Goal: Task Accomplishment & Management: Complete application form

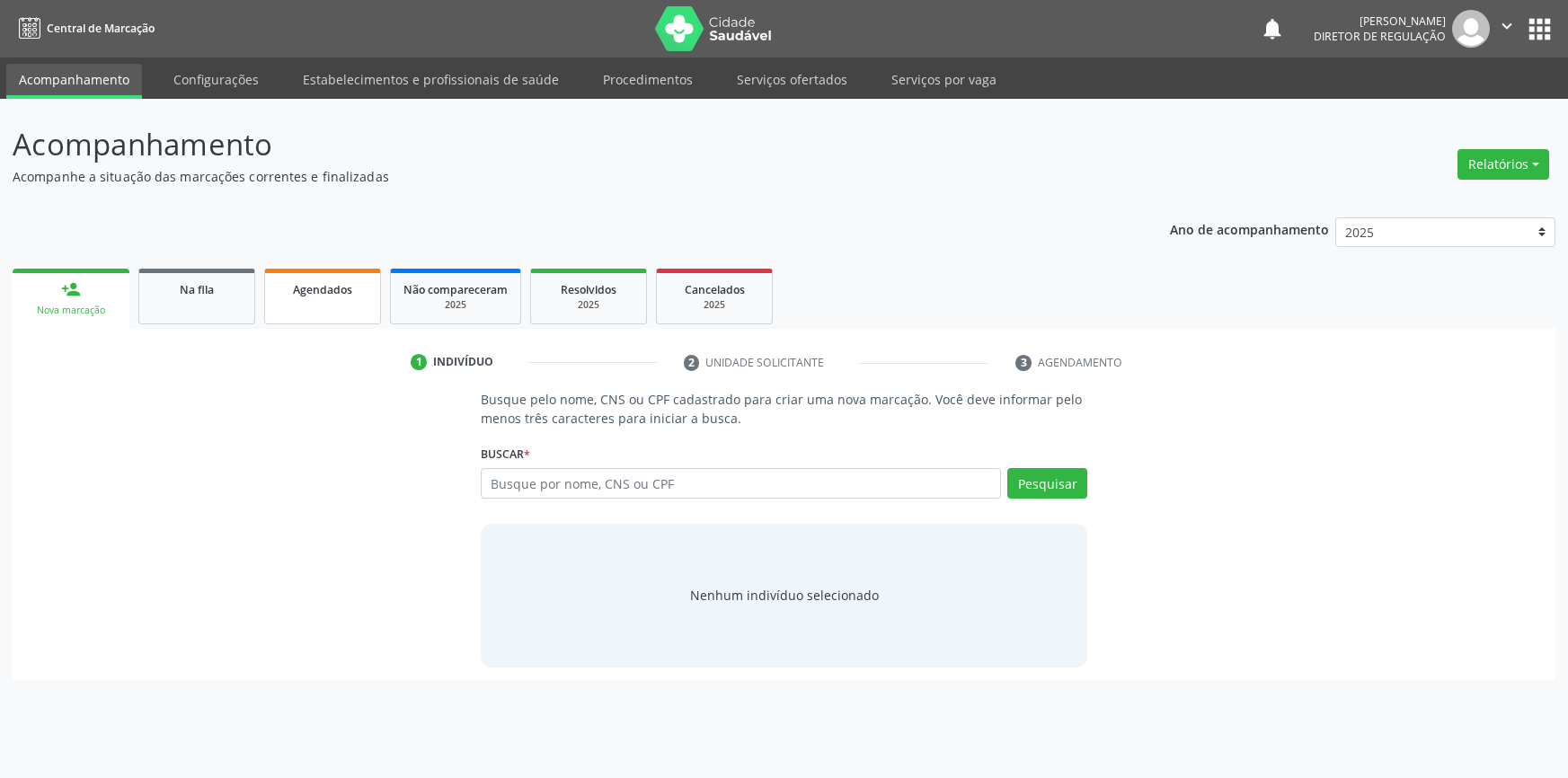
click at [362, 288] on div "Agendados" at bounding box center [322, 289] width 90 height 19
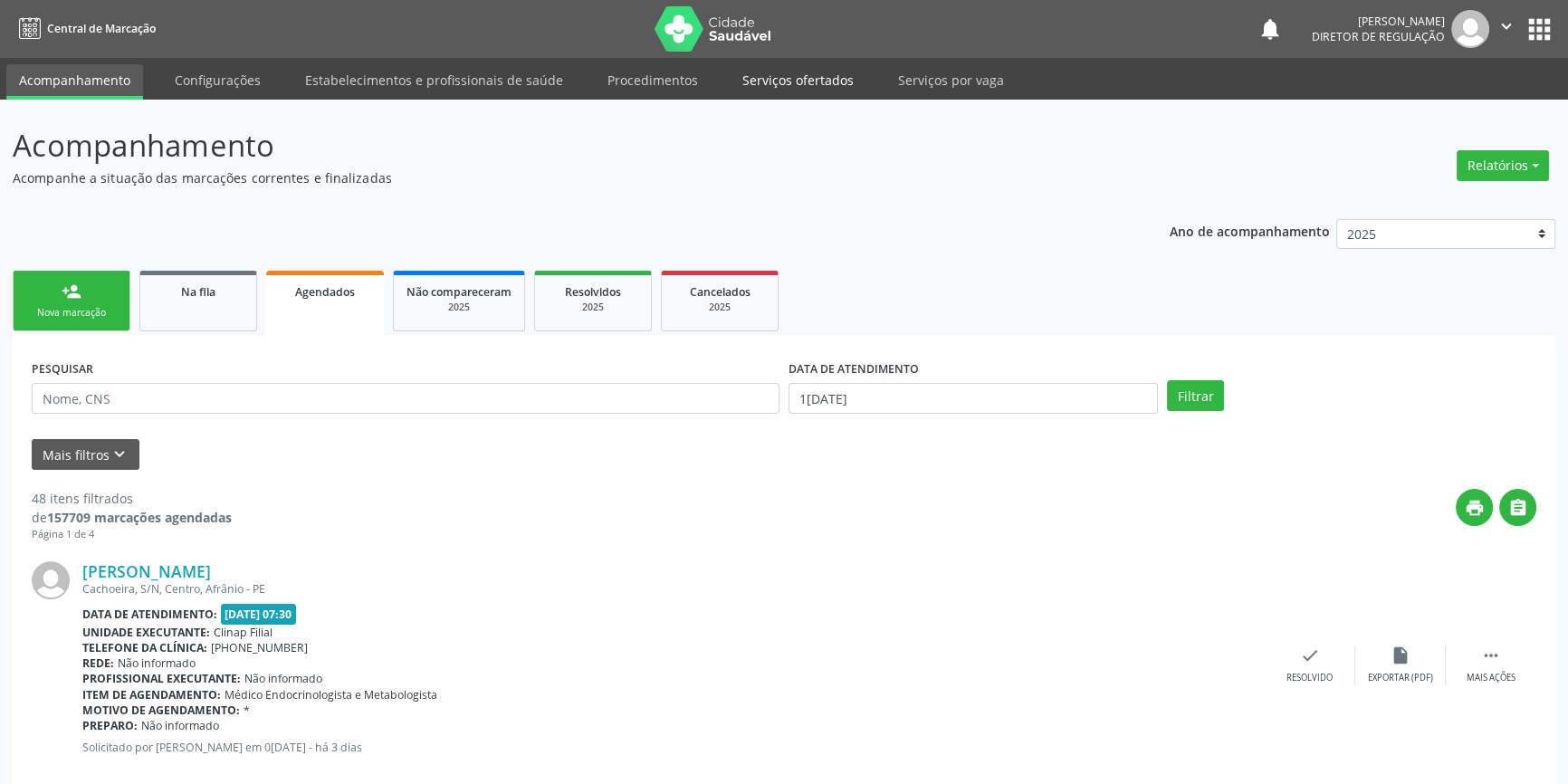
click at [793, 86] on link "Serviços ofertados" at bounding box center [798, 80] width 137 height 32
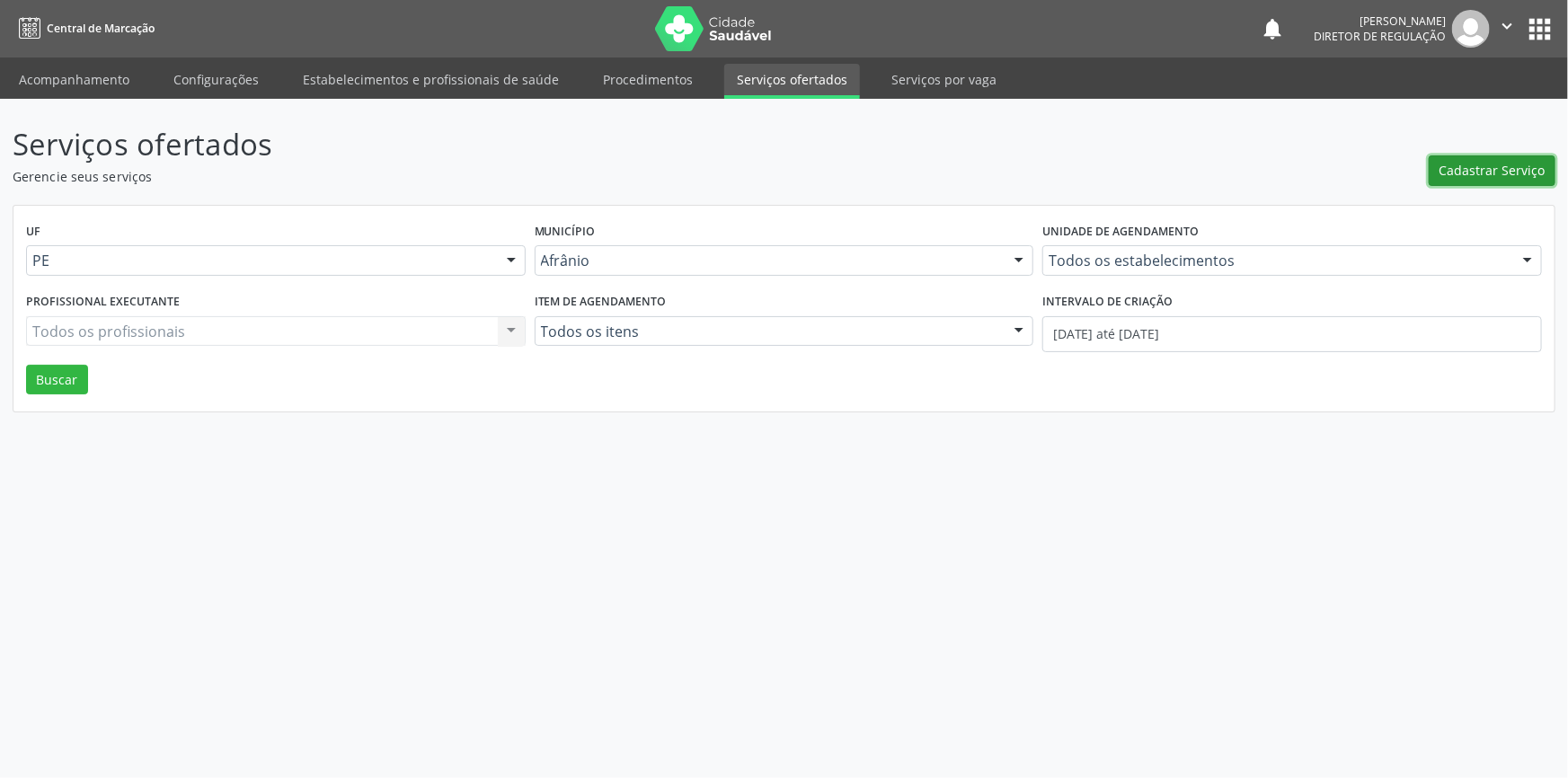
click at [1500, 178] on span "Cadastrar Serviço" at bounding box center [1492, 170] width 106 height 19
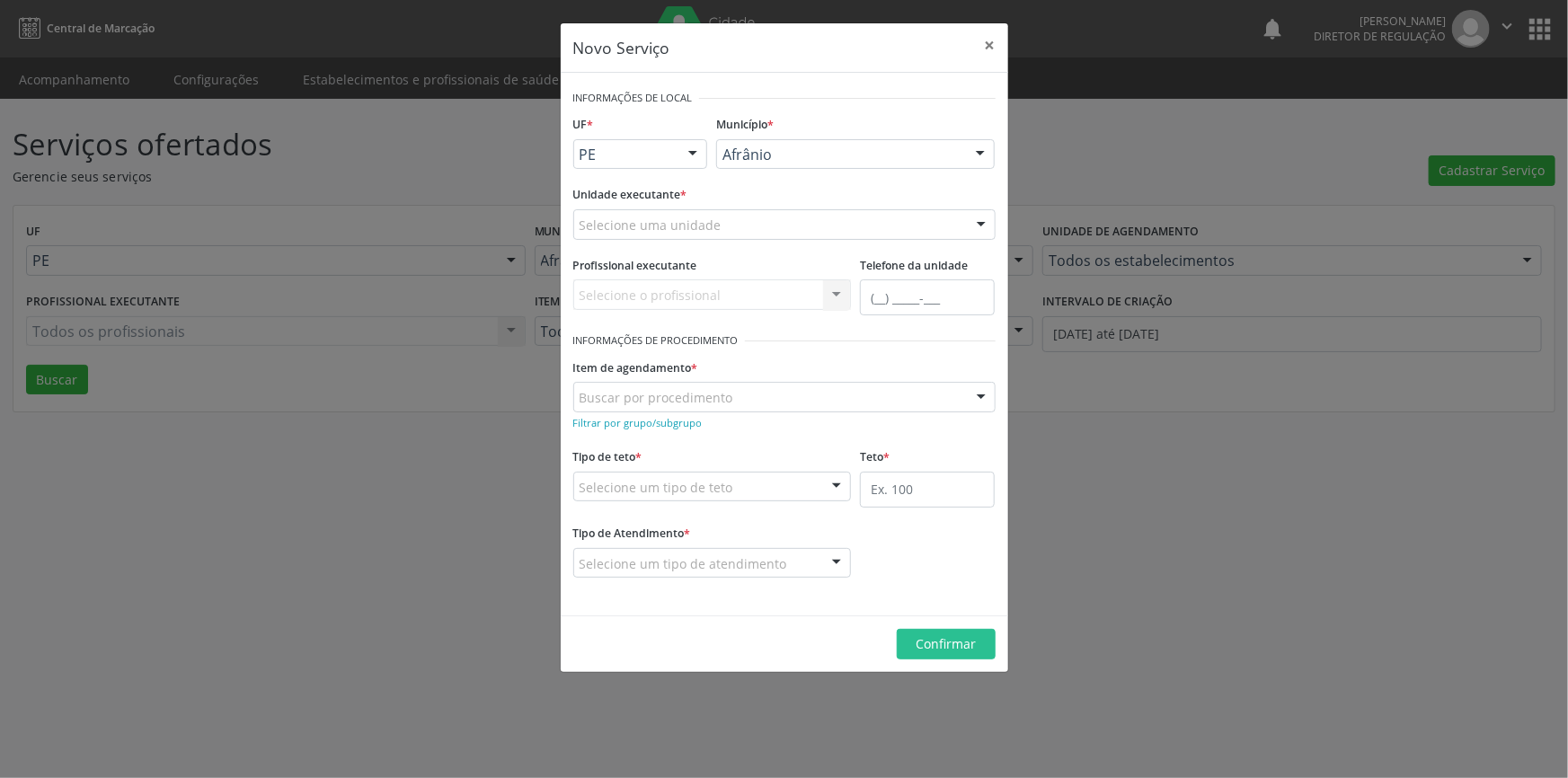
click at [750, 231] on div "Selecione uma unidade" at bounding box center [784, 224] width 422 height 31
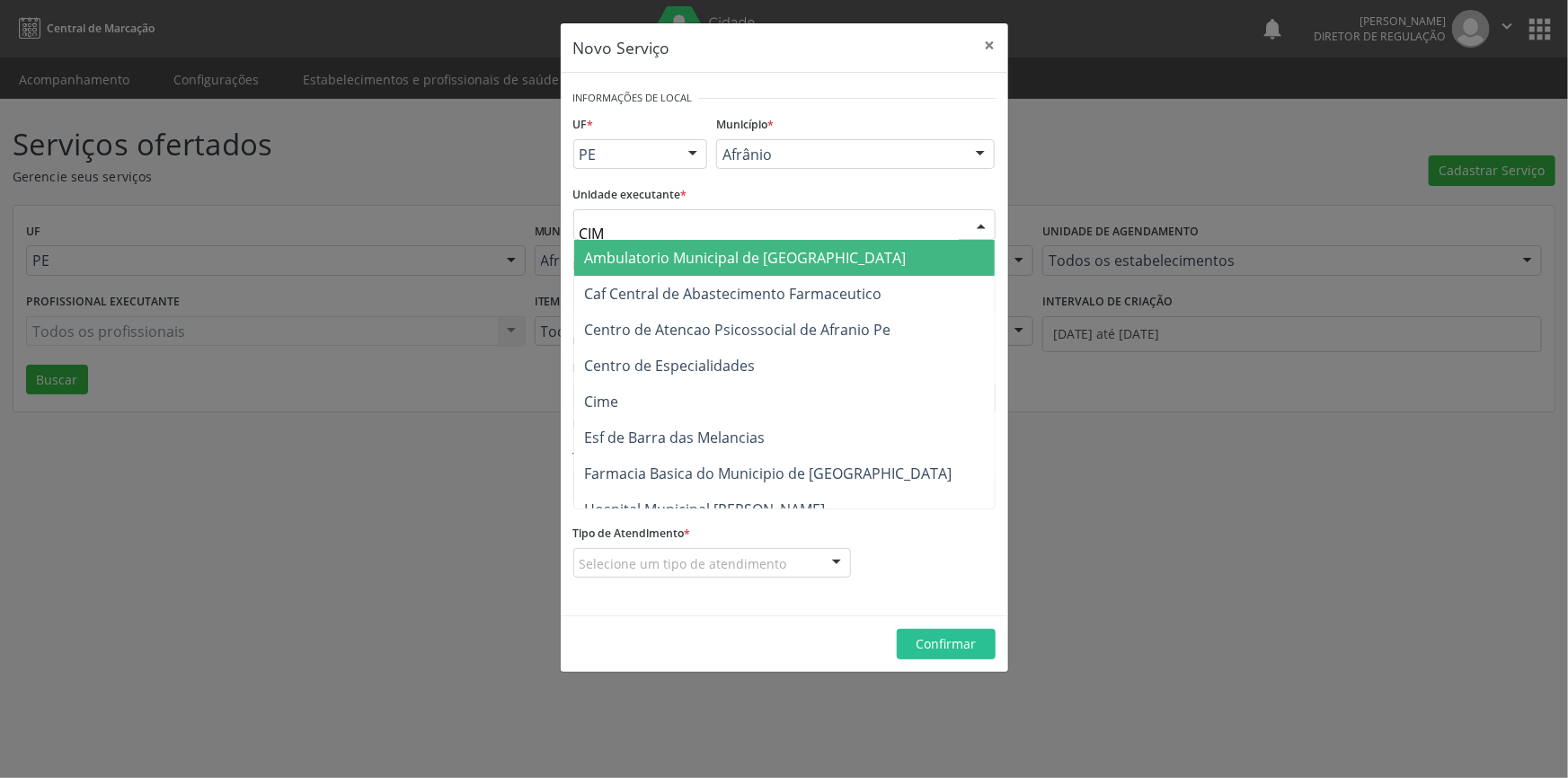
type input "CIME"
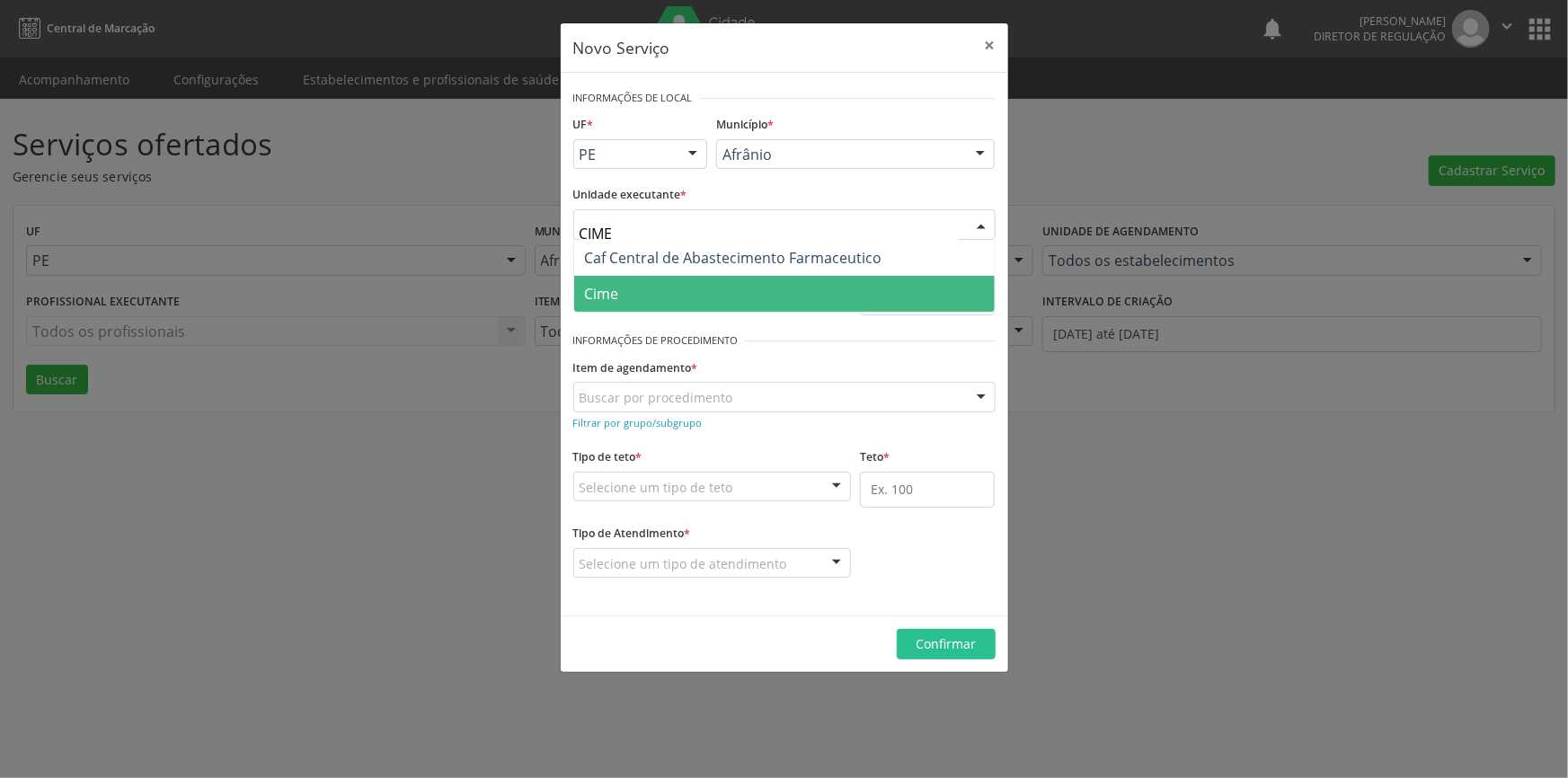
click at [708, 303] on span "Cime" at bounding box center [784, 293] width 421 height 36
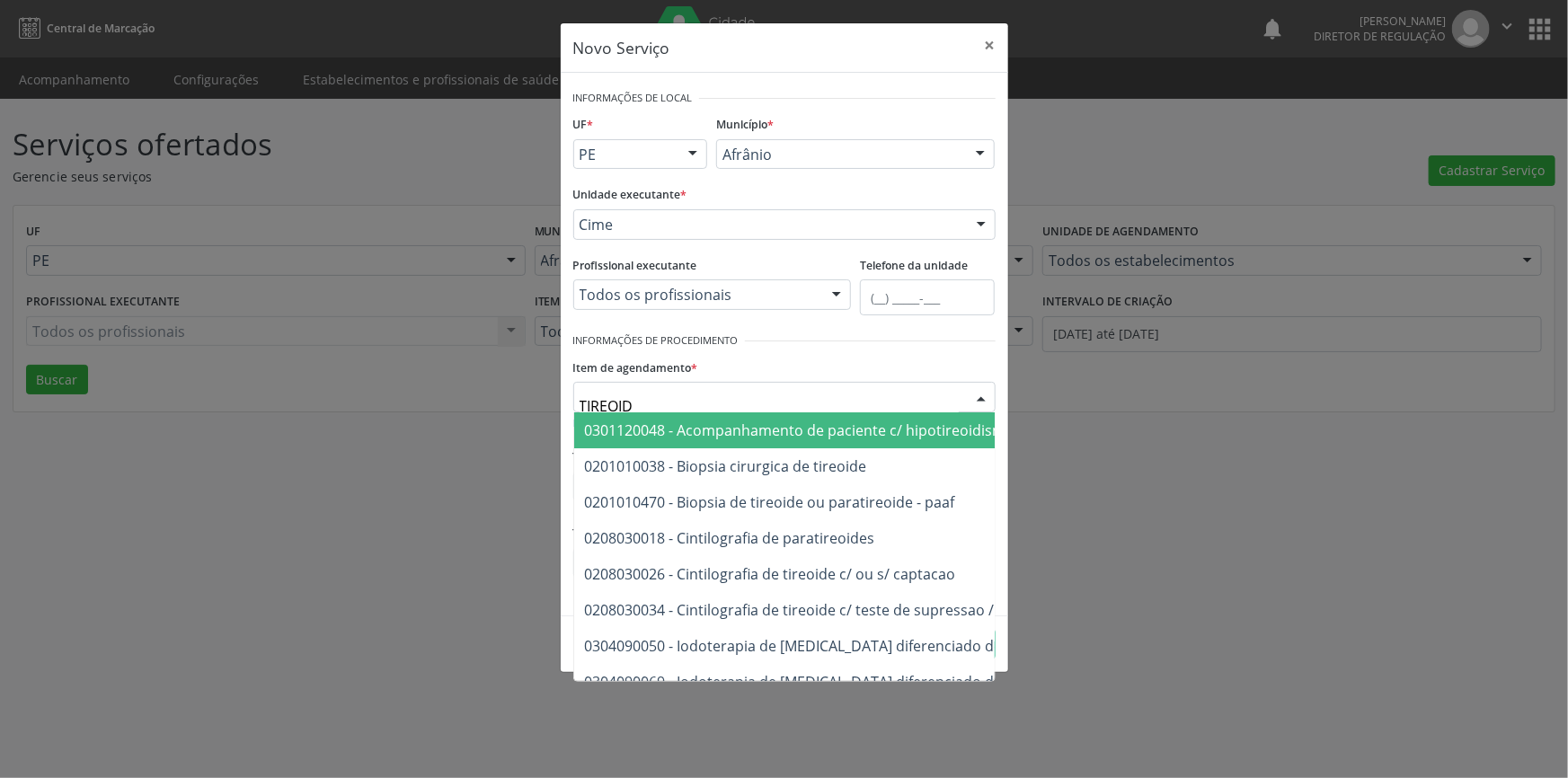
type input "TIREOIDE"
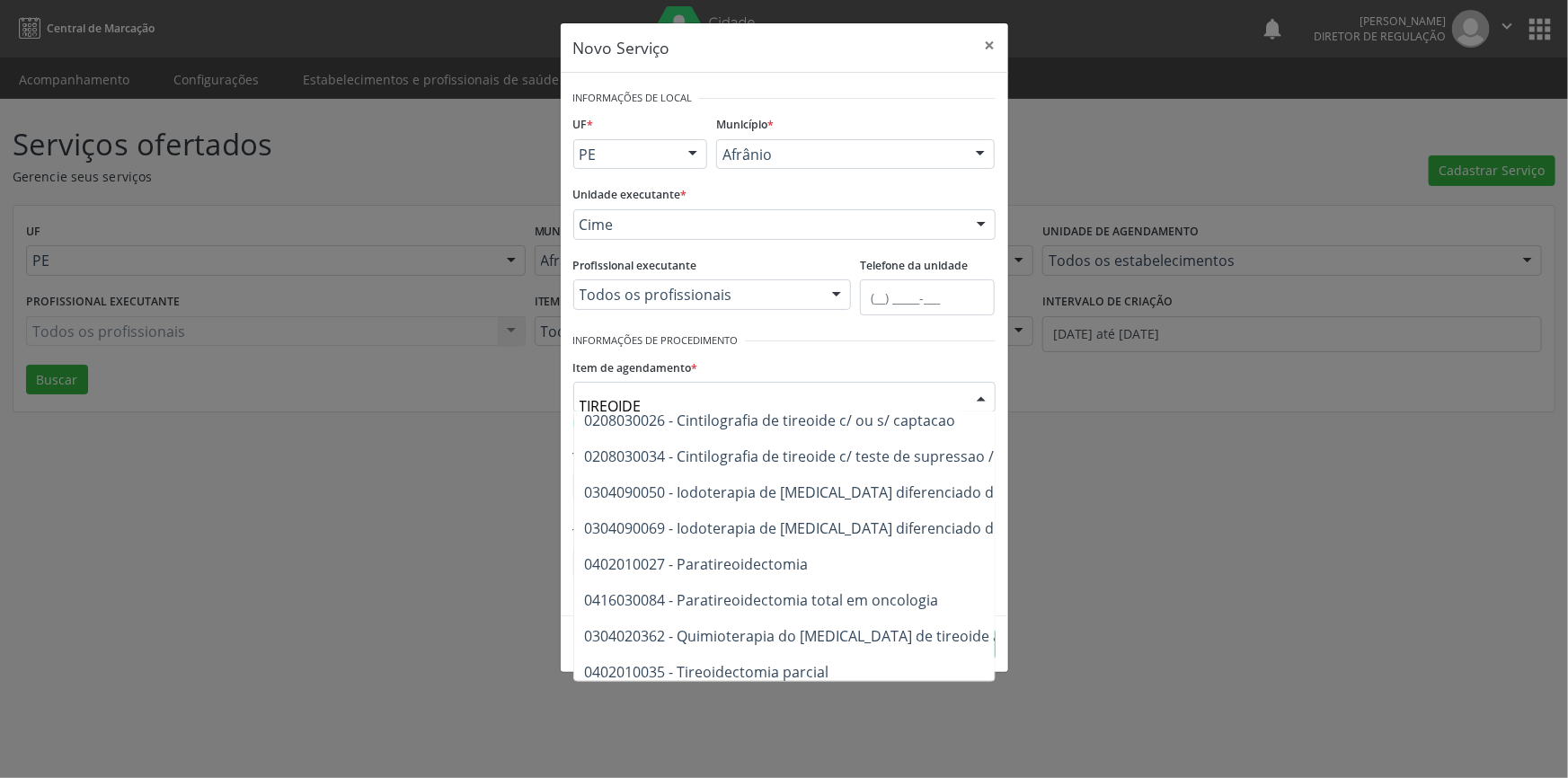
scroll to position [354, 0]
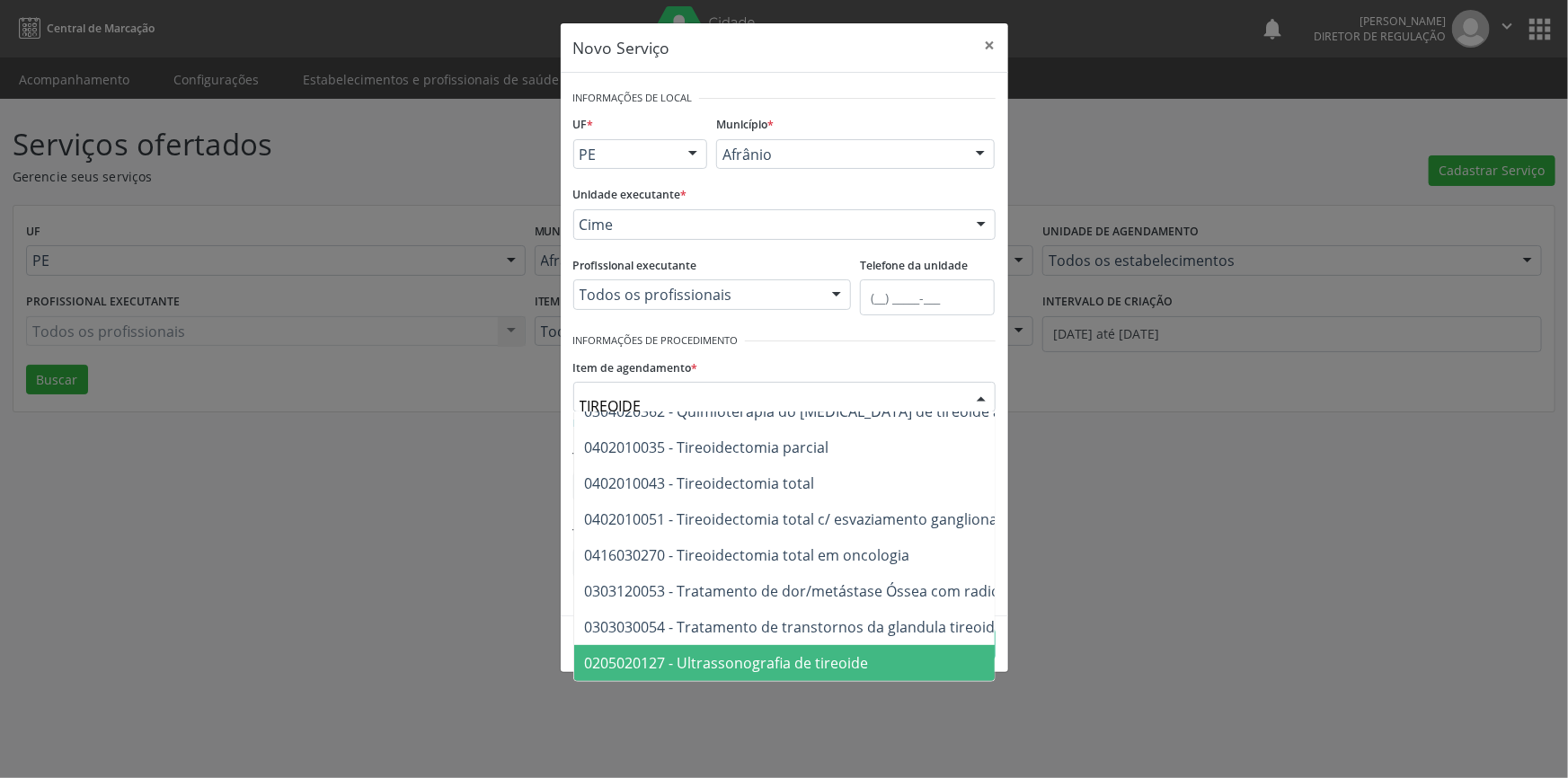
click at [838, 663] on span "0205020127 - Ultrassonografia de tireoide" at bounding box center [967, 662] width 784 height 36
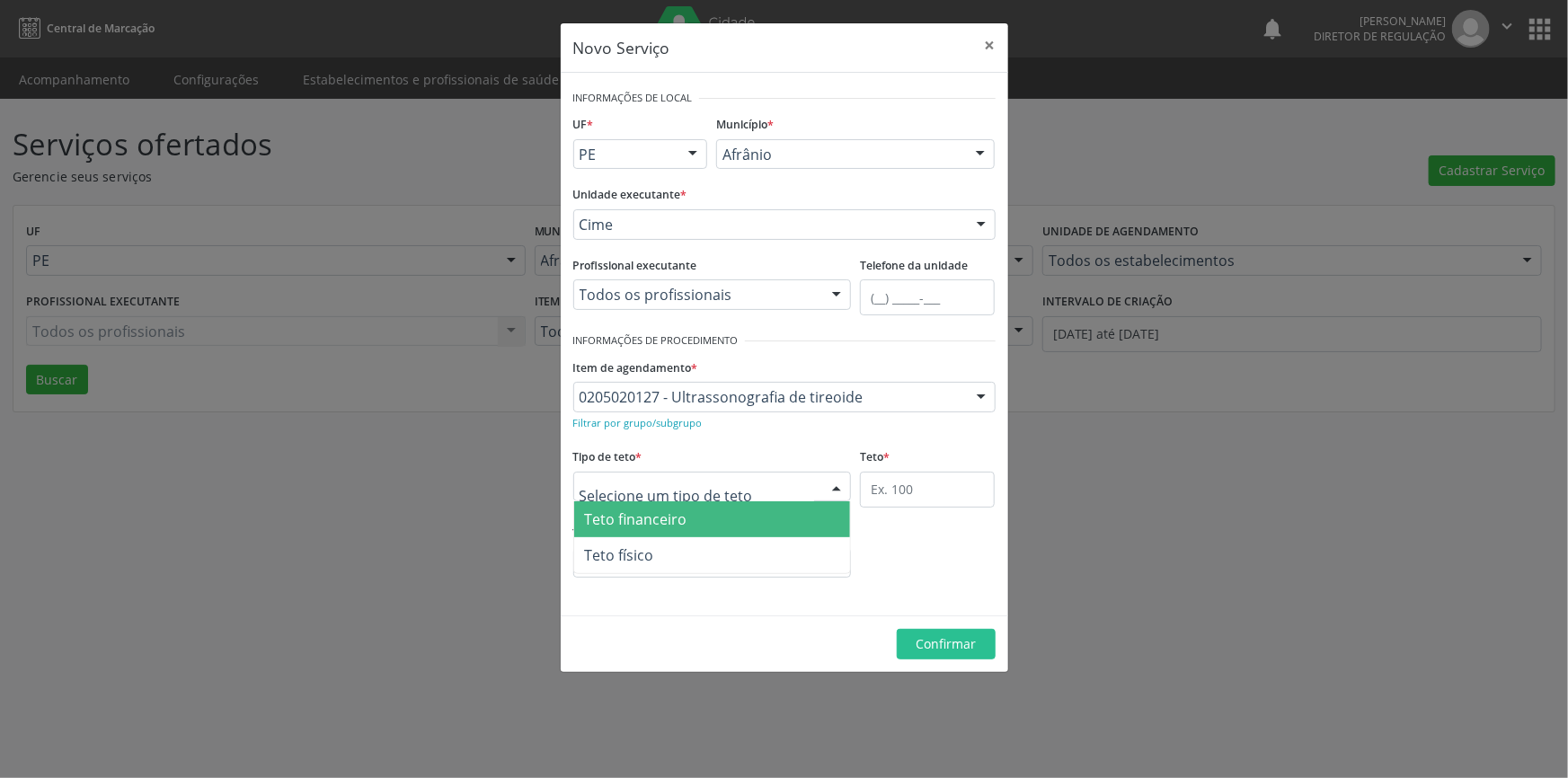
click at [745, 488] on div at bounding box center [712, 487] width 278 height 31
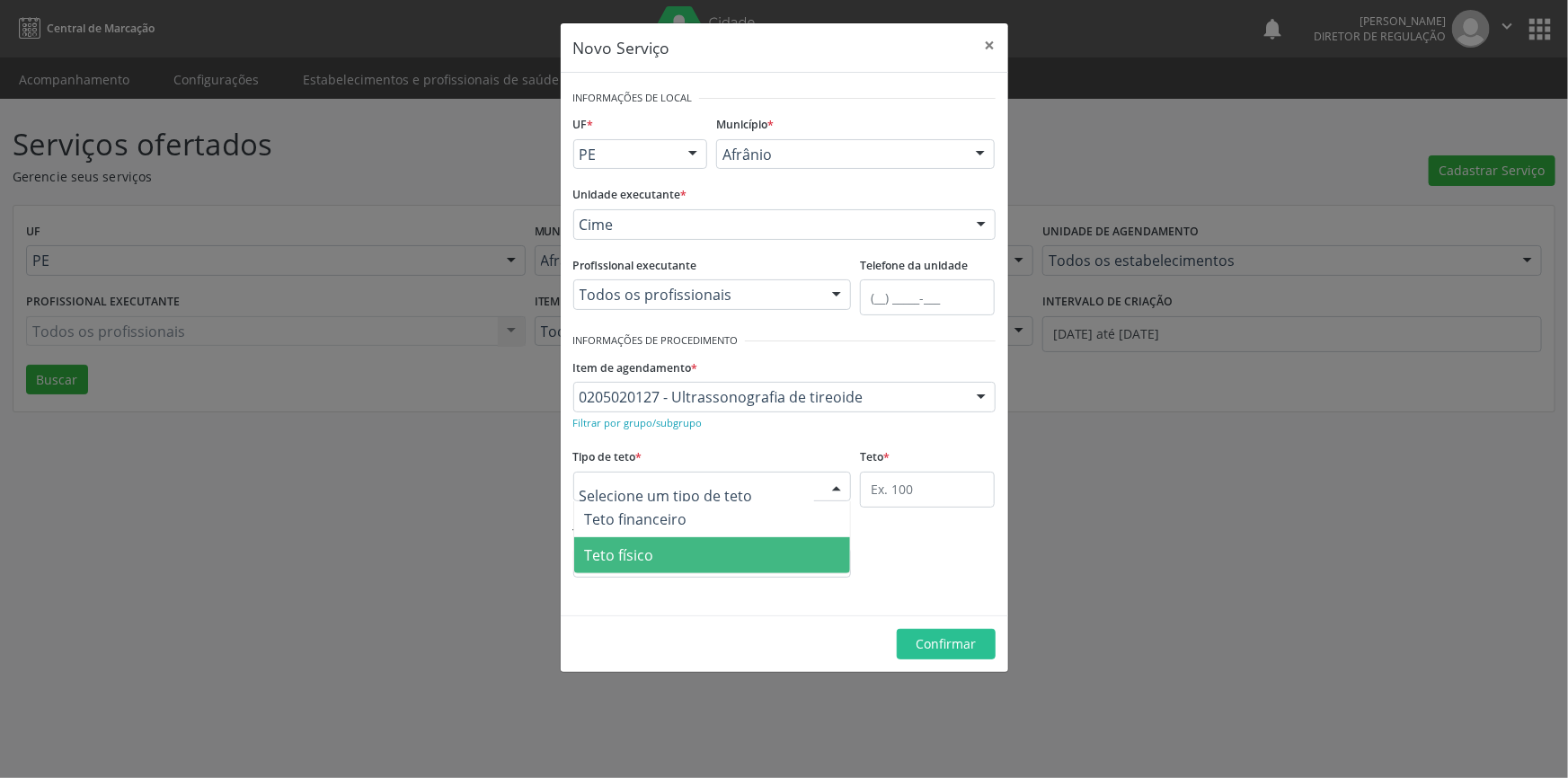
click at [711, 565] on span "Teto físico" at bounding box center [712, 555] width 277 height 36
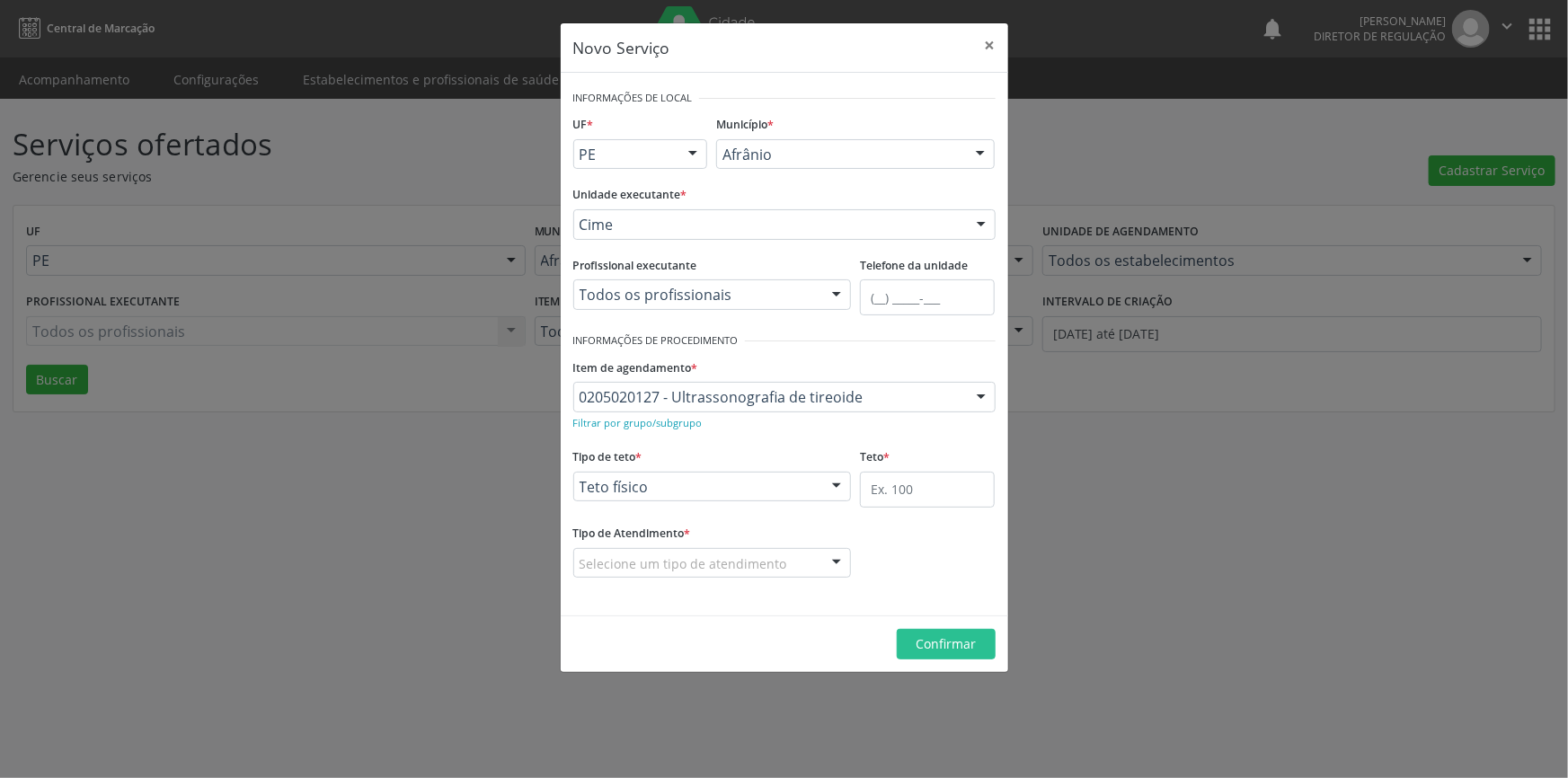
drag, startPoint x: 857, startPoint y: 499, endPoint x: 872, endPoint y: 496, distance: 15.3
click at [872, 496] on div "Teto *" at bounding box center [927, 482] width 143 height 77
click at [882, 496] on input "text" at bounding box center [927, 489] width 135 height 36
type input "1"
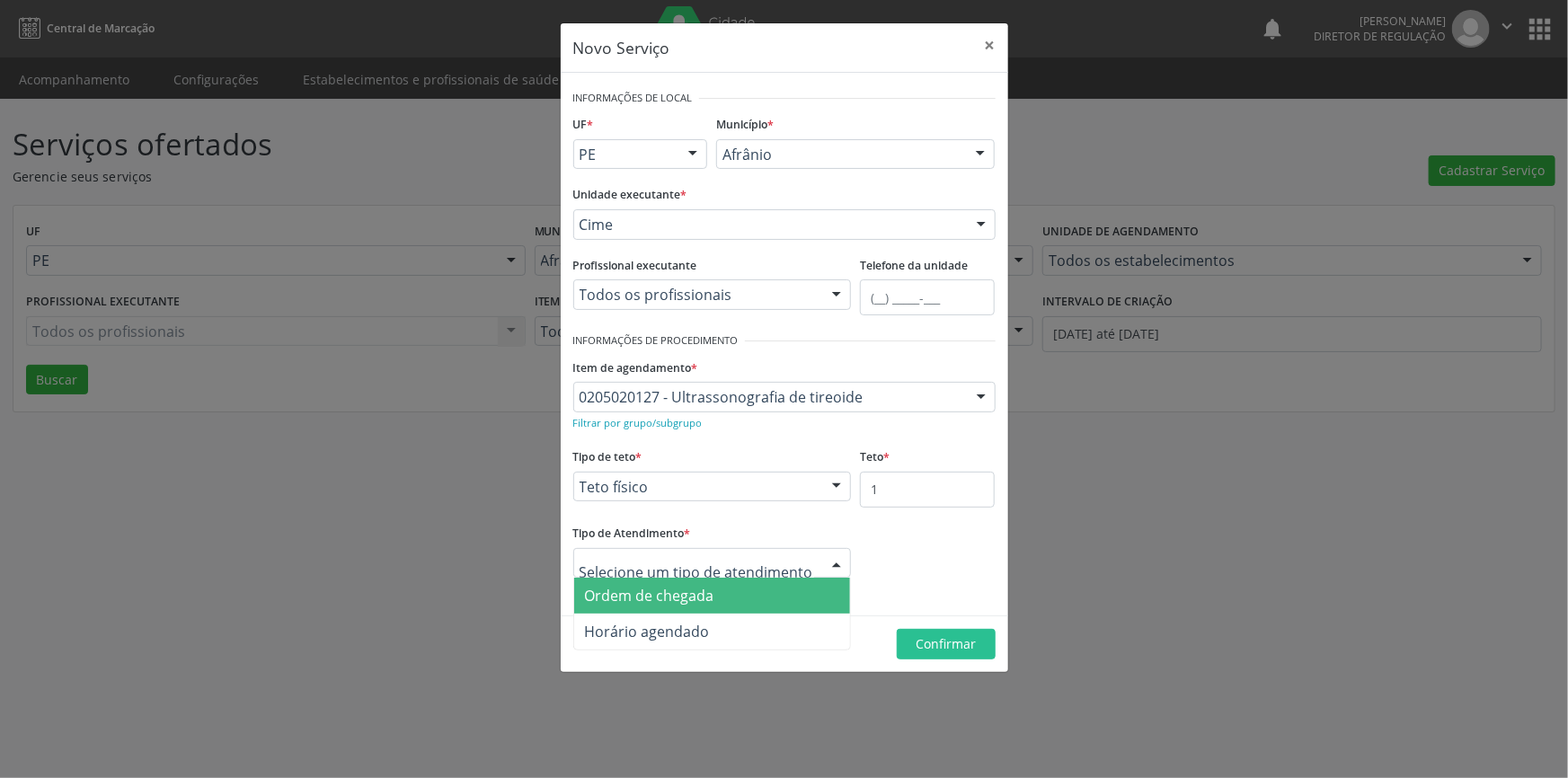
click at [790, 562] on div at bounding box center [712, 562] width 278 height 31
click at [673, 602] on span "Ordem de chegada" at bounding box center [649, 595] width 130 height 19
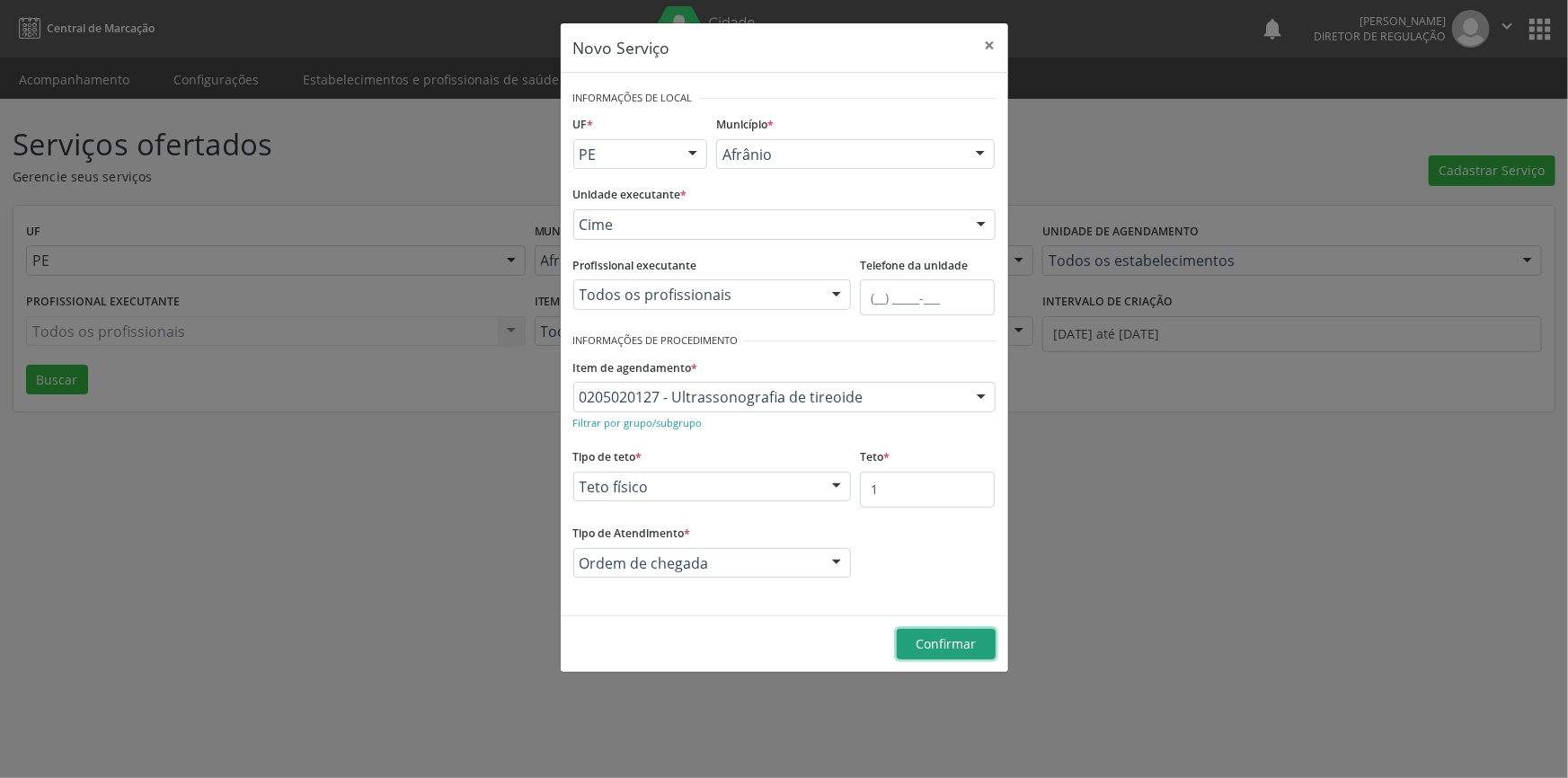
click at [979, 650] on button "Confirmar" at bounding box center [945, 644] width 99 height 31
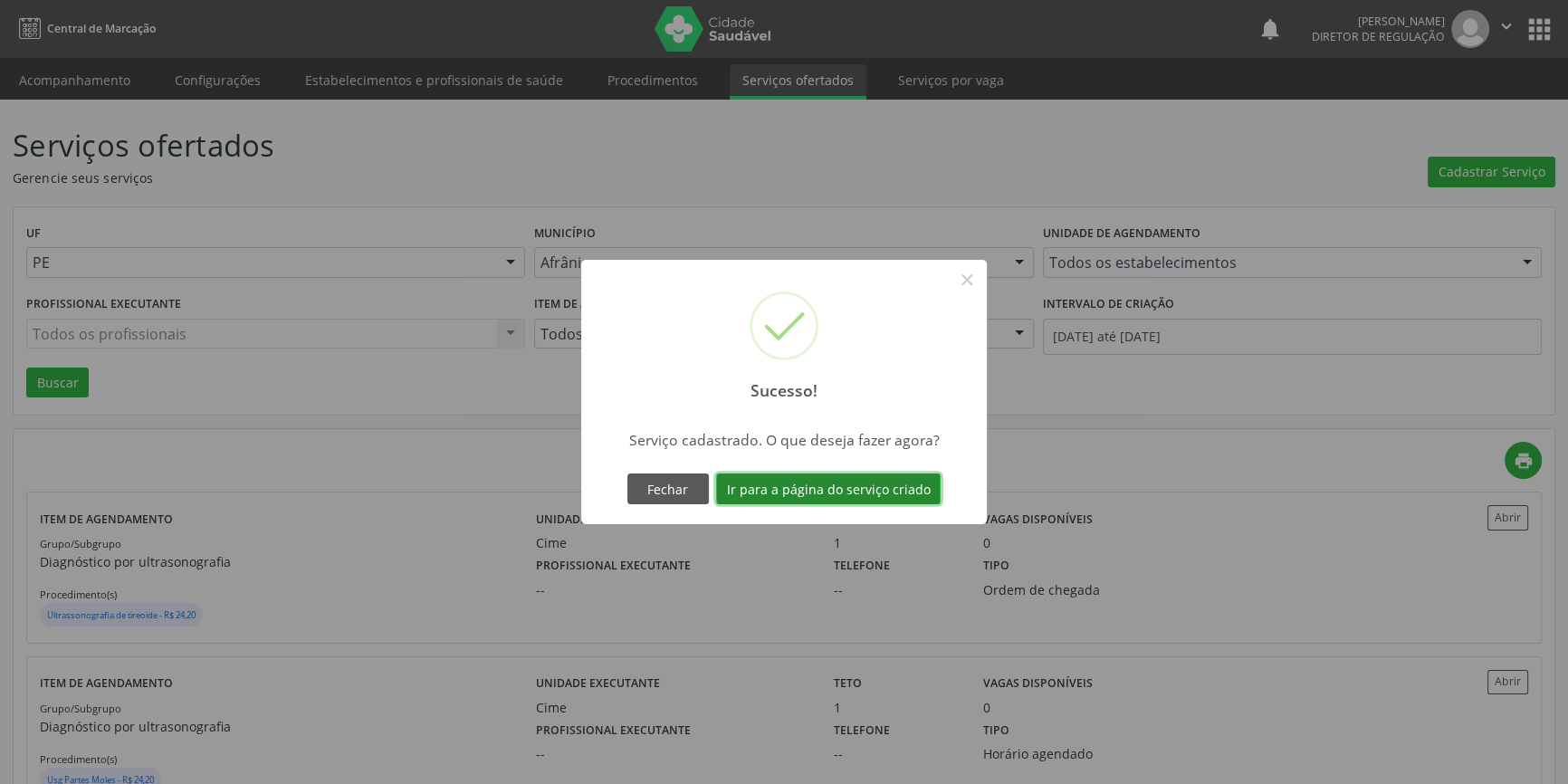
click at [781, 477] on button "Ir para a página do serviço criado" at bounding box center [828, 488] width 225 height 31
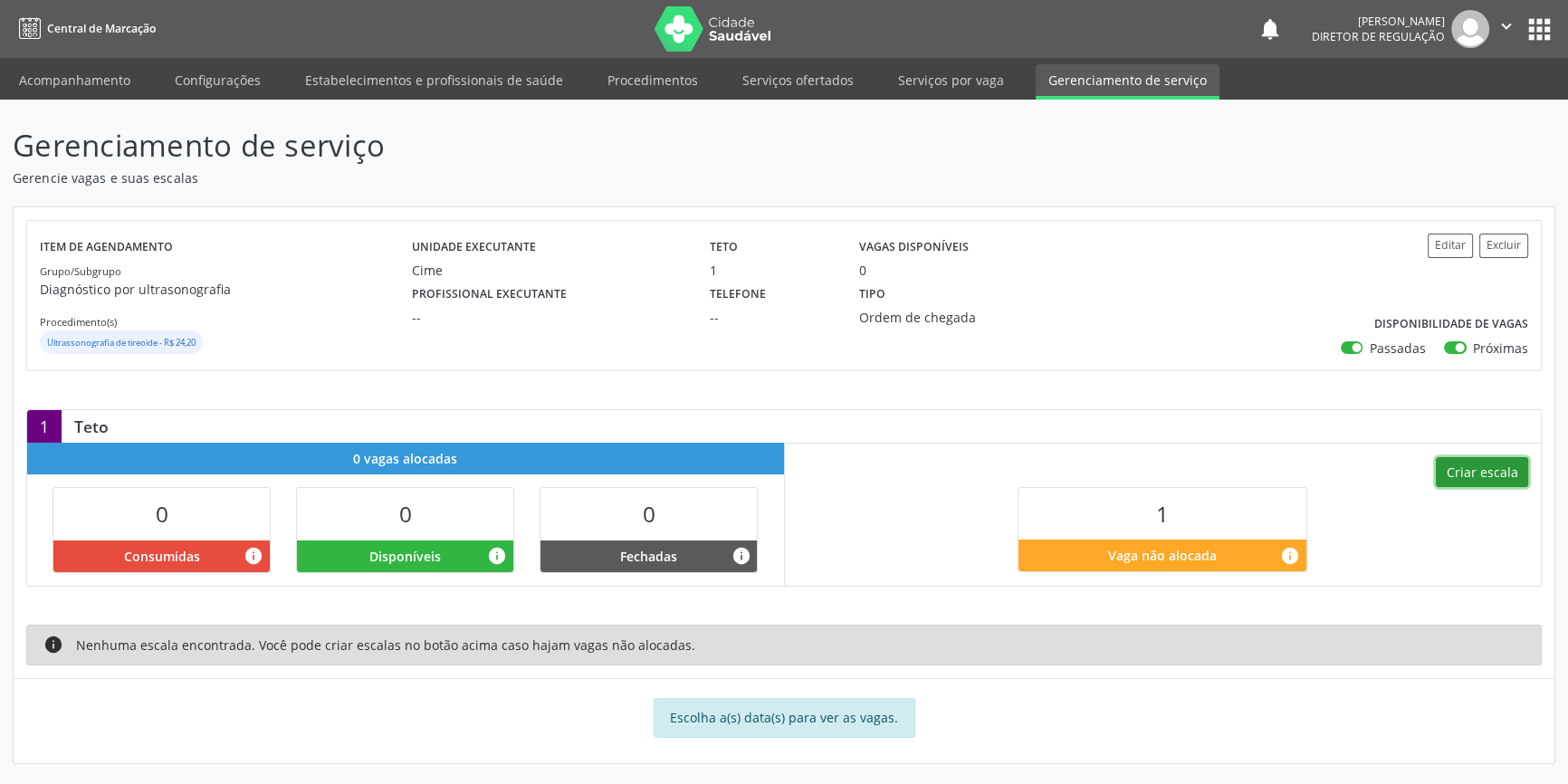
click at [1494, 467] on button "Criar escala" at bounding box center [1481, 472] width 92 height 31
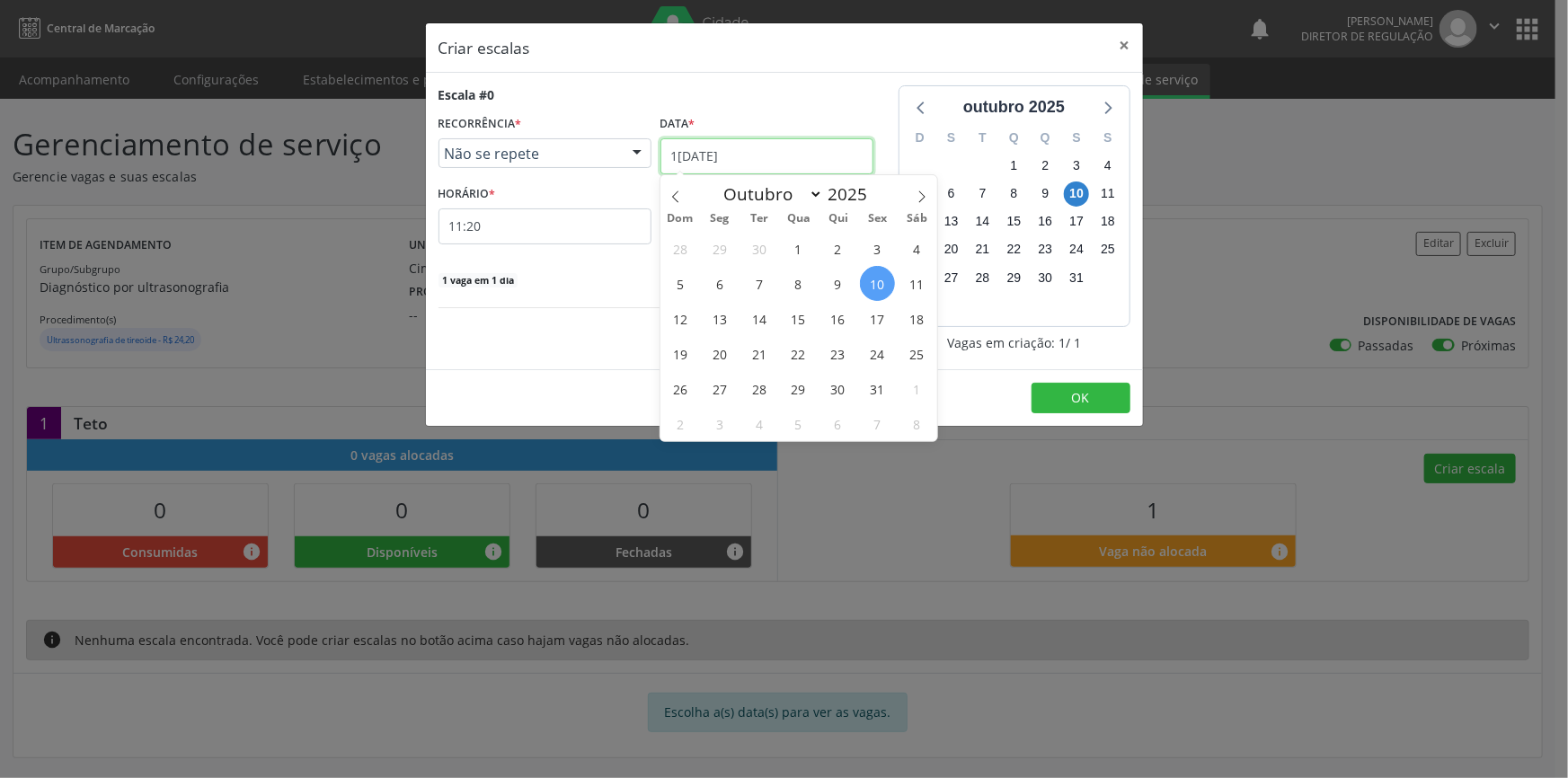
click at [811, 151] on input "1[DATE]" at bounding box center [767, 156] width 213 height 36
click at [853, 322] on span "16" at bounding box center [838, 318] width 35 height 35
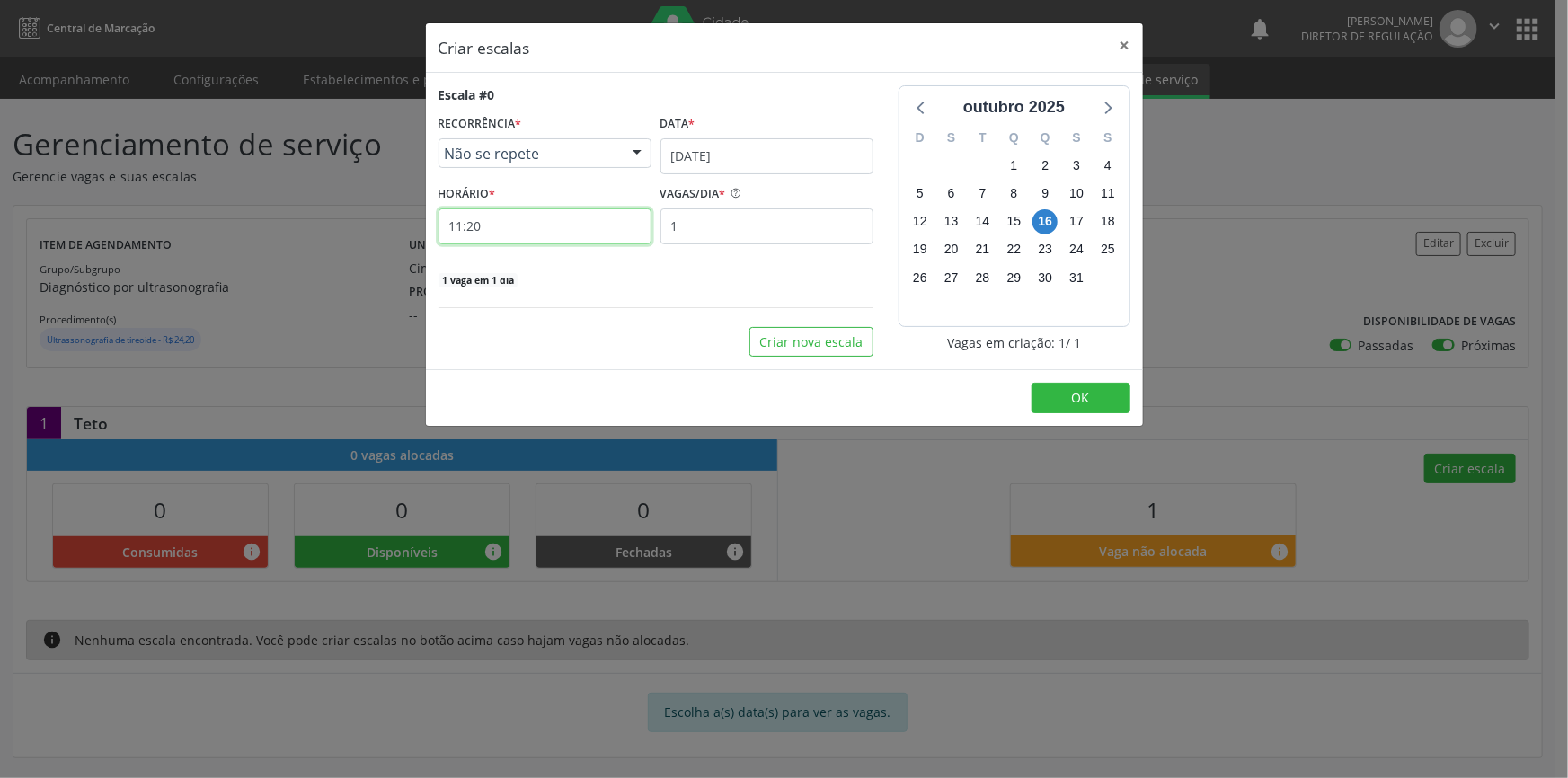
click at [640, 236] on input "11:20" at bounding box center [545, 226] width 213 height 36
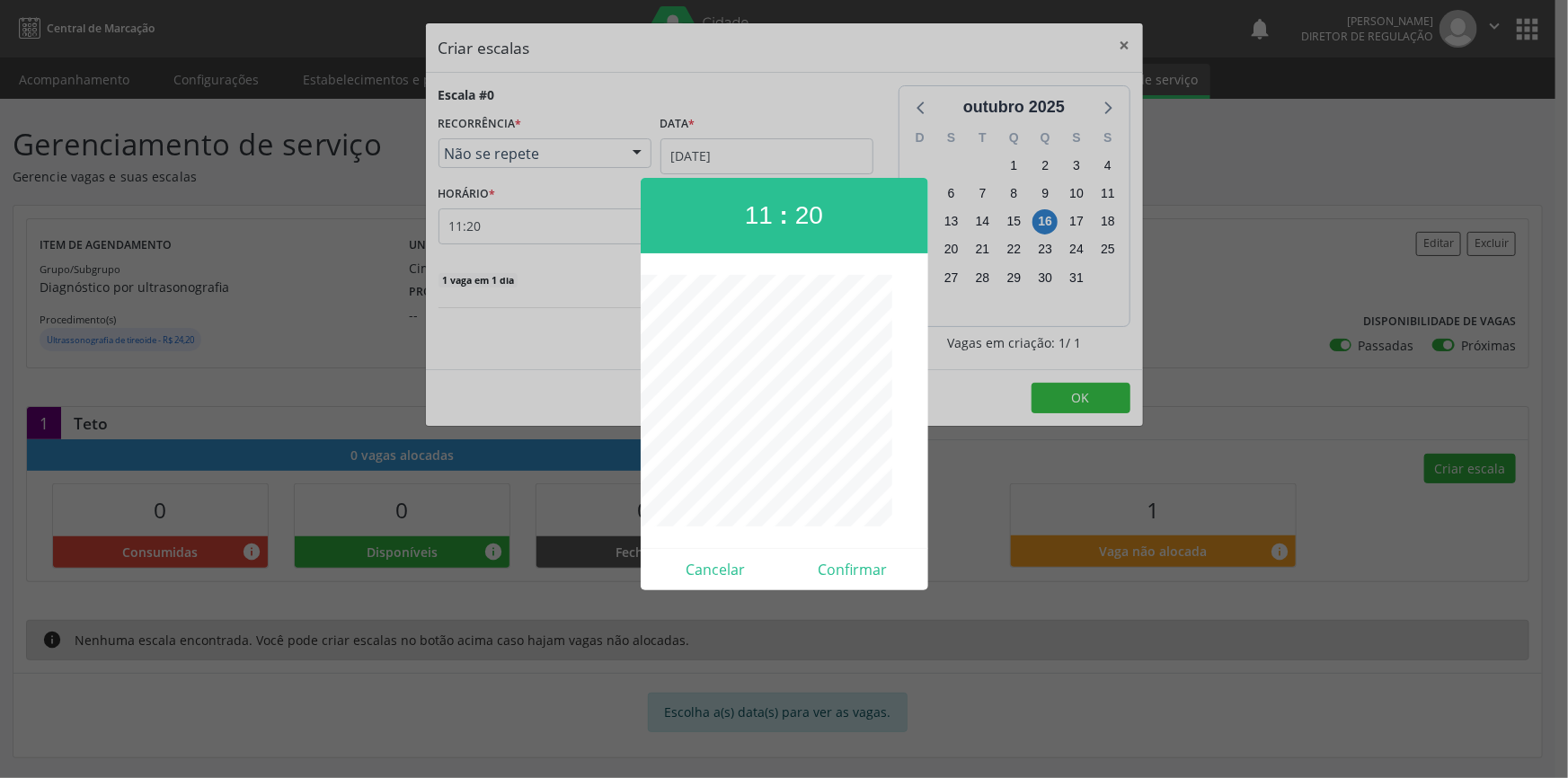
click at [611, 219] on div at bounding box center [784, 389] width 1568 height 778
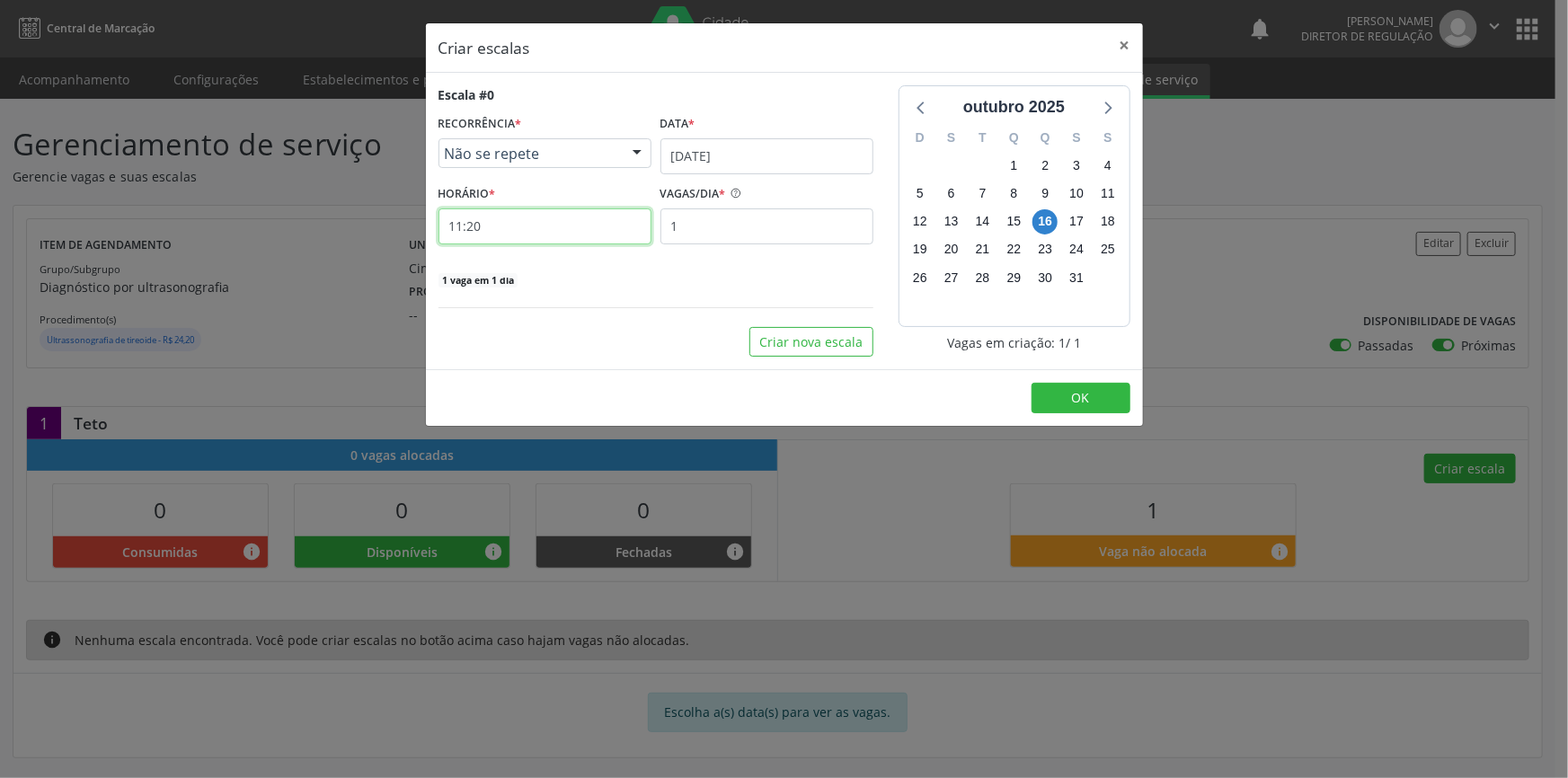
click at [617, 224] on input "11:20" at bounding box center [545, 226] width 213 height 36
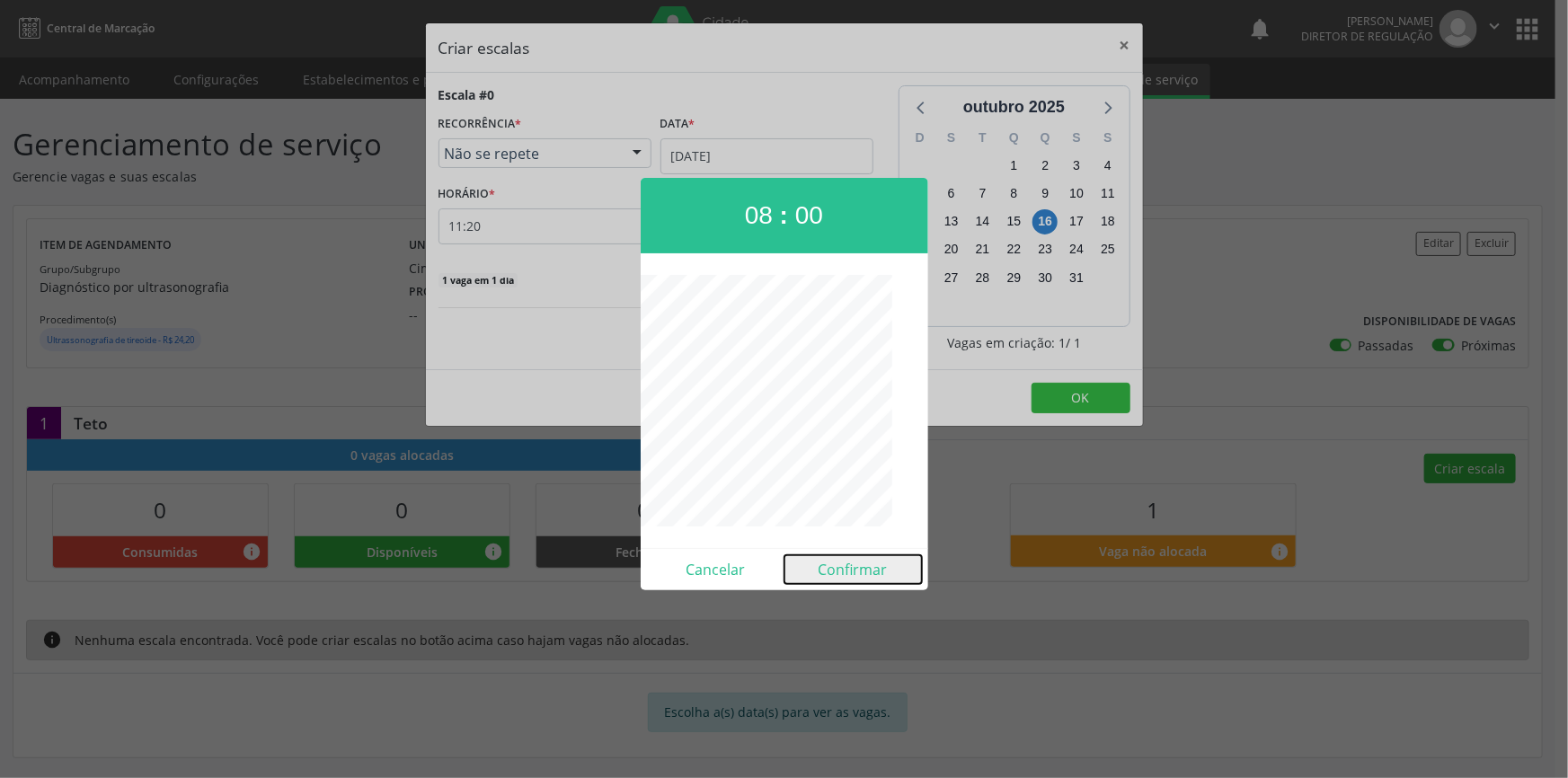
click at [857, 565] on button "Confirmar" at bounding box center [853, 569] width 138 height 29
type input "08:00"
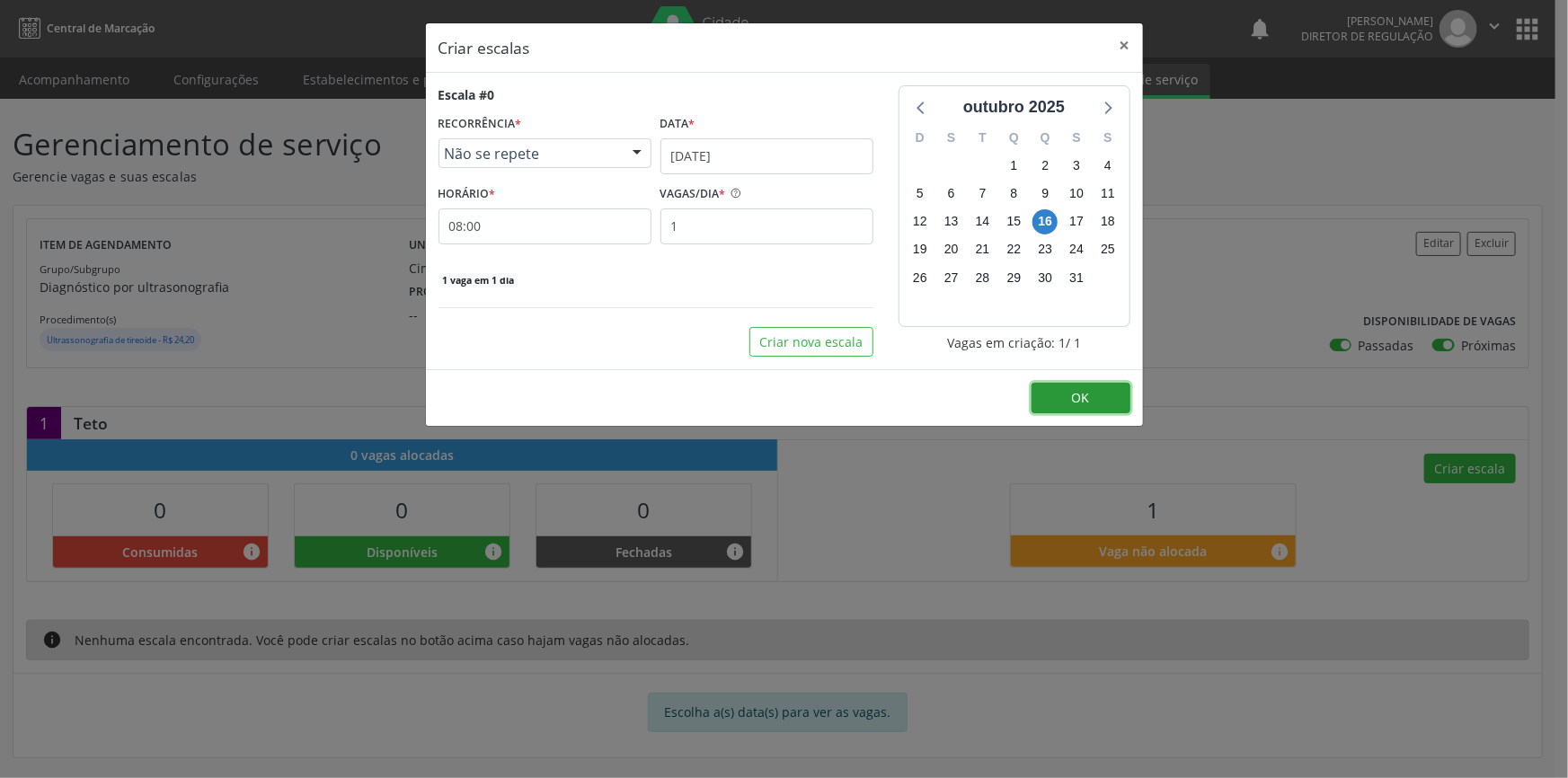
click at [1079, 397] on span "OK" at bounding box center [1080, 398] width 18 height 17
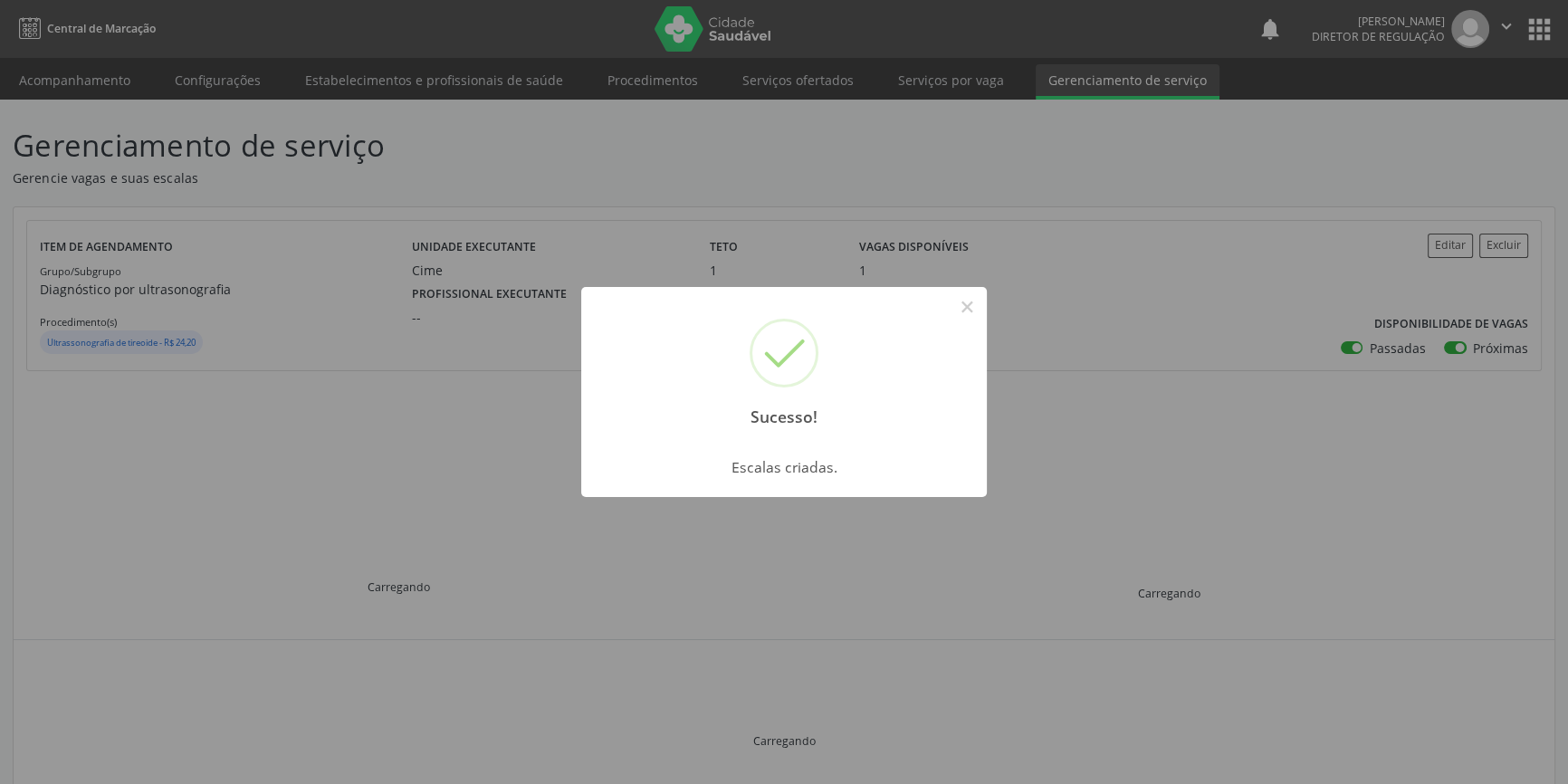
click at [254, 137] on div "Sucesso! × Escalas criadas. OK Cancel" at bounding box center [784, 392] width 1568 height 784
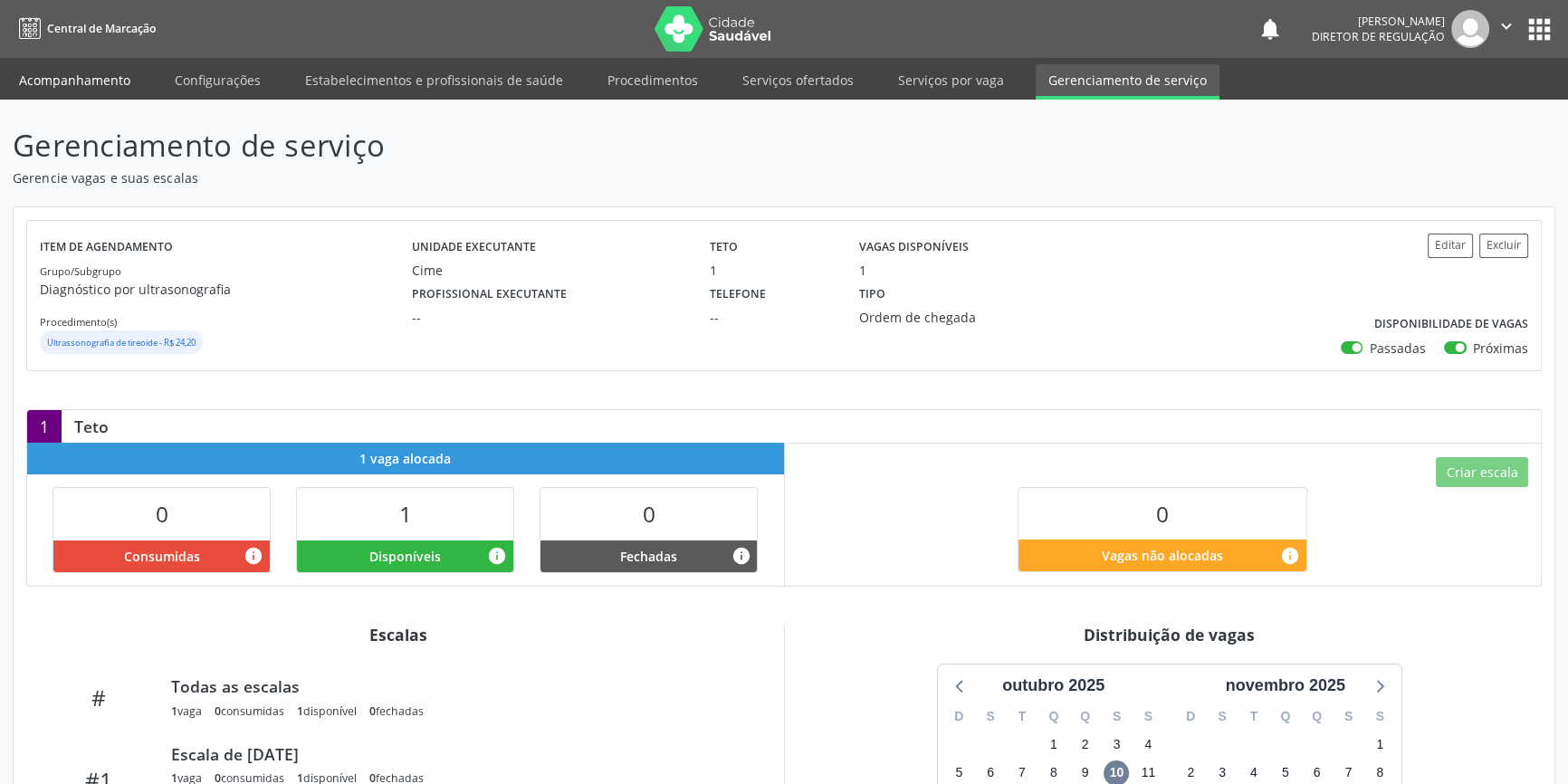
click at [111, 82] on link "Acompanhamento" at bounding box center [75, 80] width 137 height 32
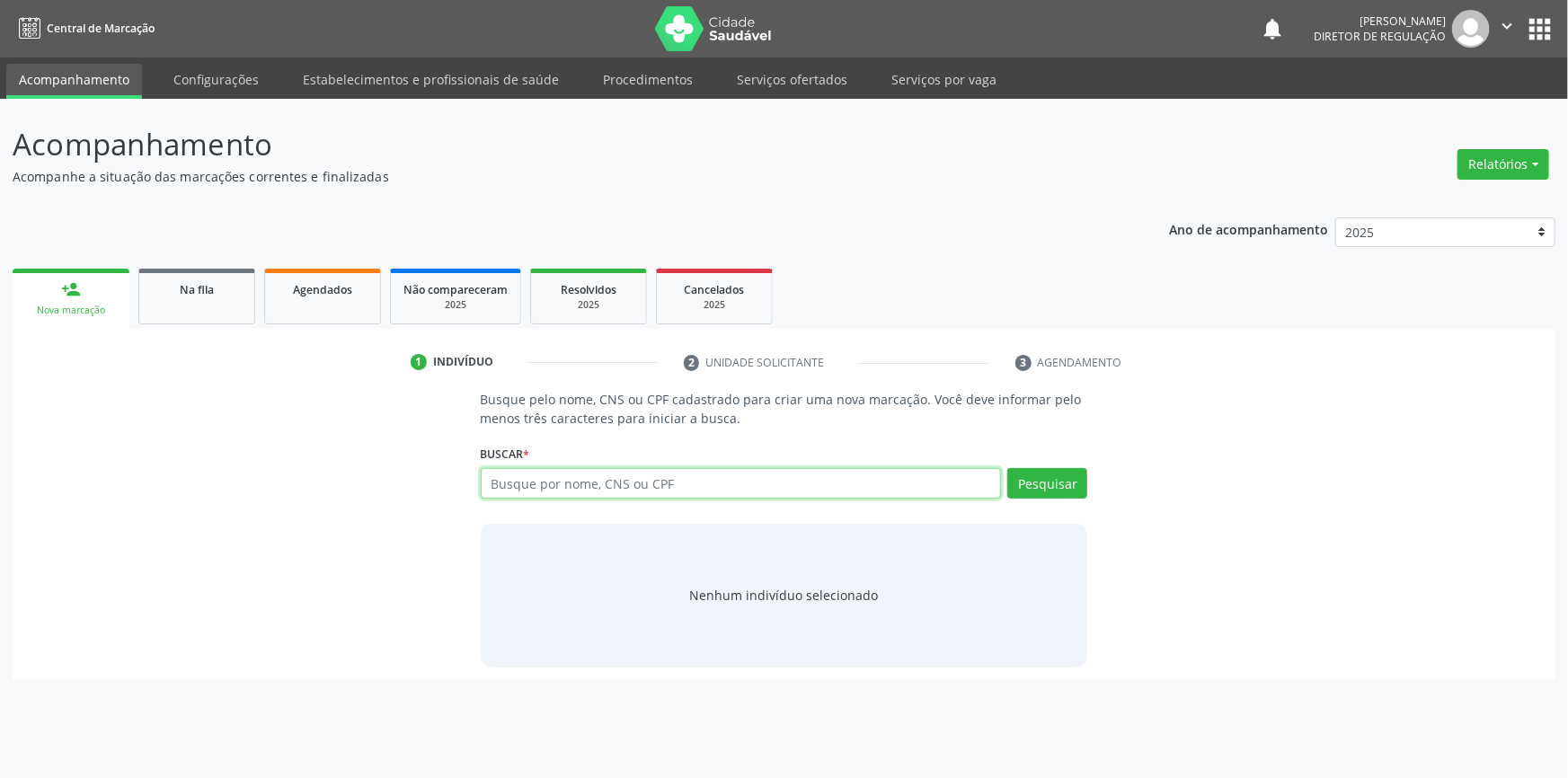
click at [628, 497] on input "text" at bounding box center [741, 483] width 521 height 31
type input "65720679472"
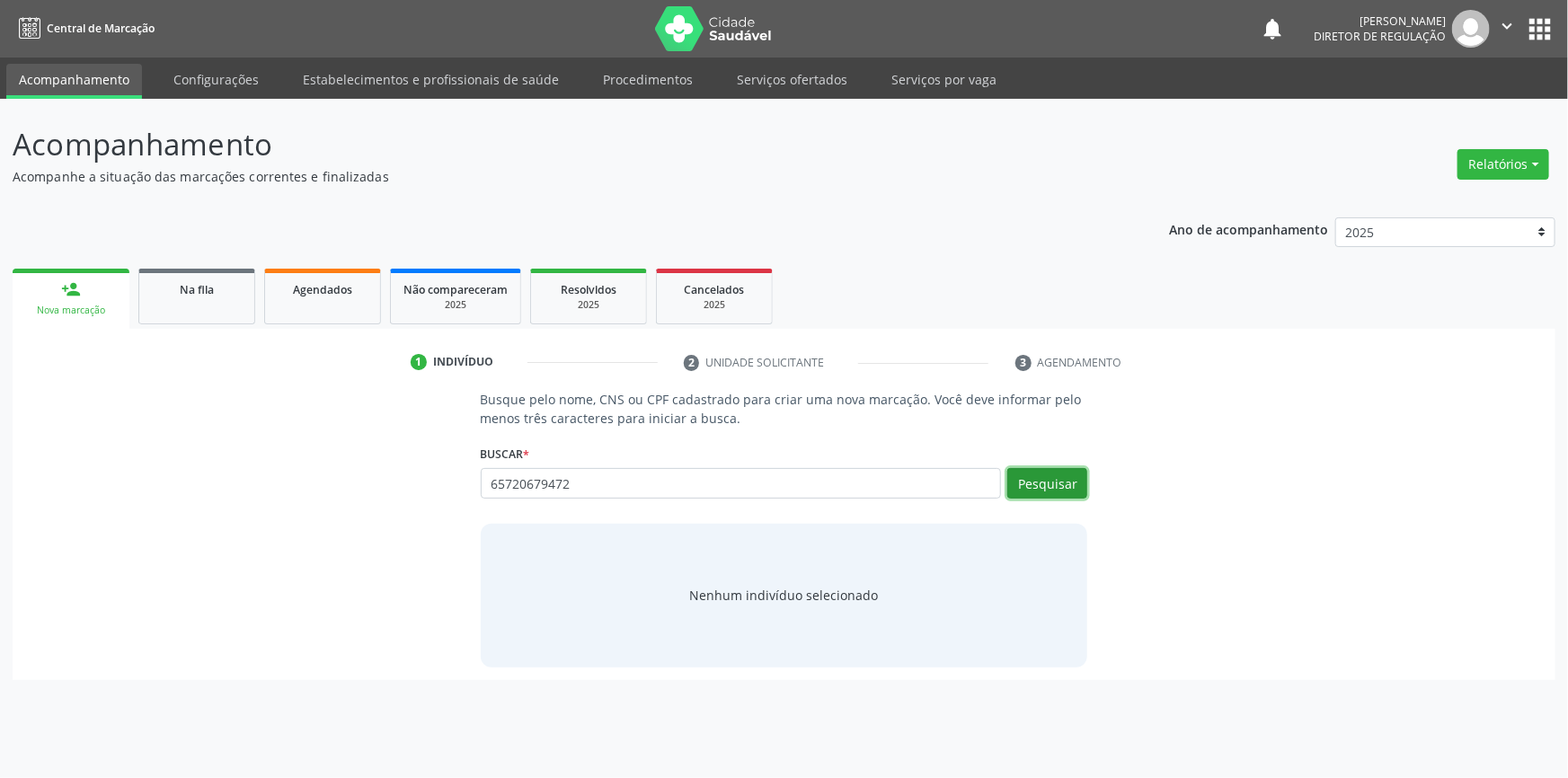
click at [1060, 496] on button "Pesquisar" at bounding box center [1047, 483] width 80 height 31
type input "65720679472"
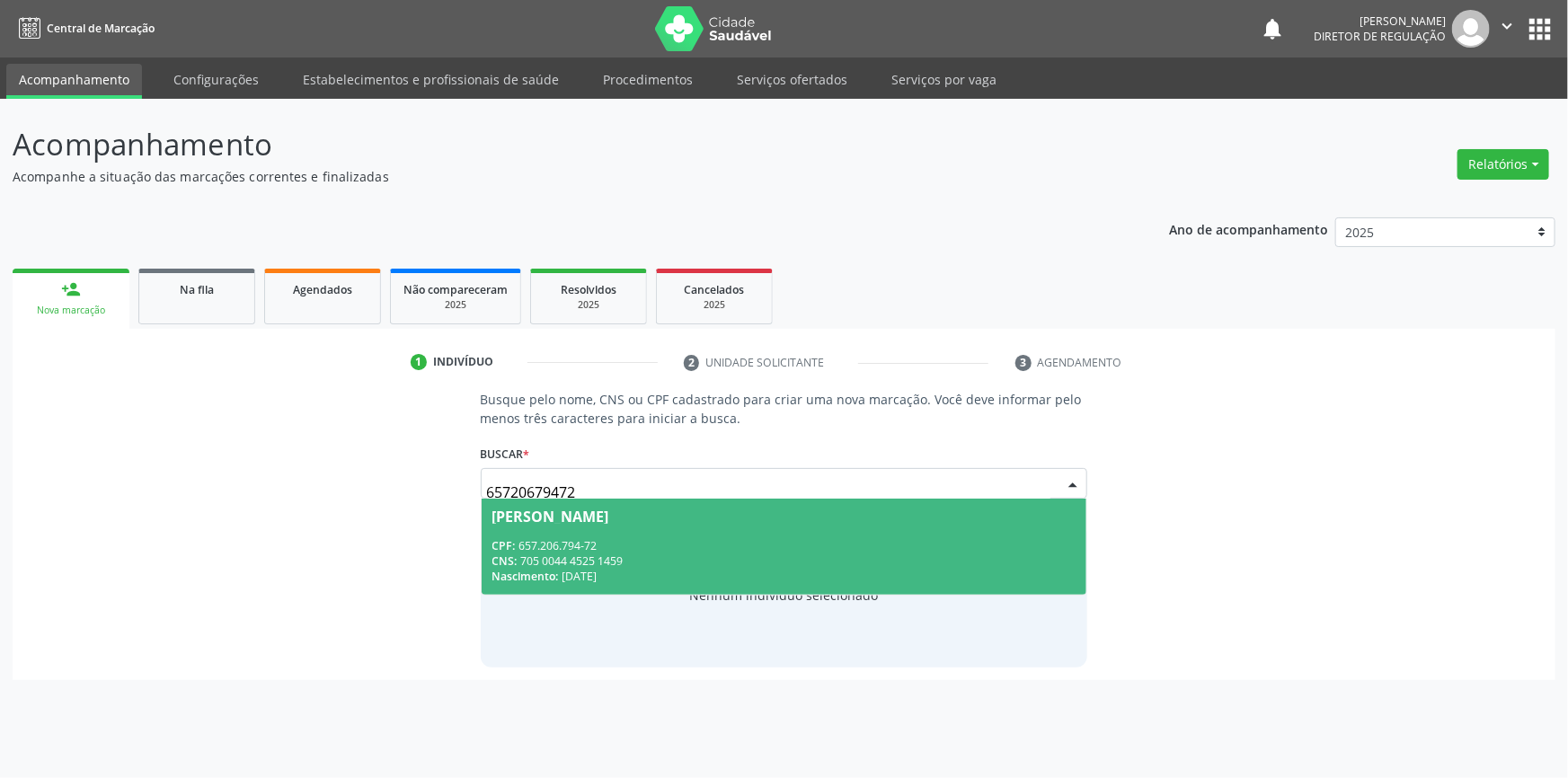
click at [685, 520] on div "[PERSON_NAME]" at bounding box center [784, 517] width 584 height 15
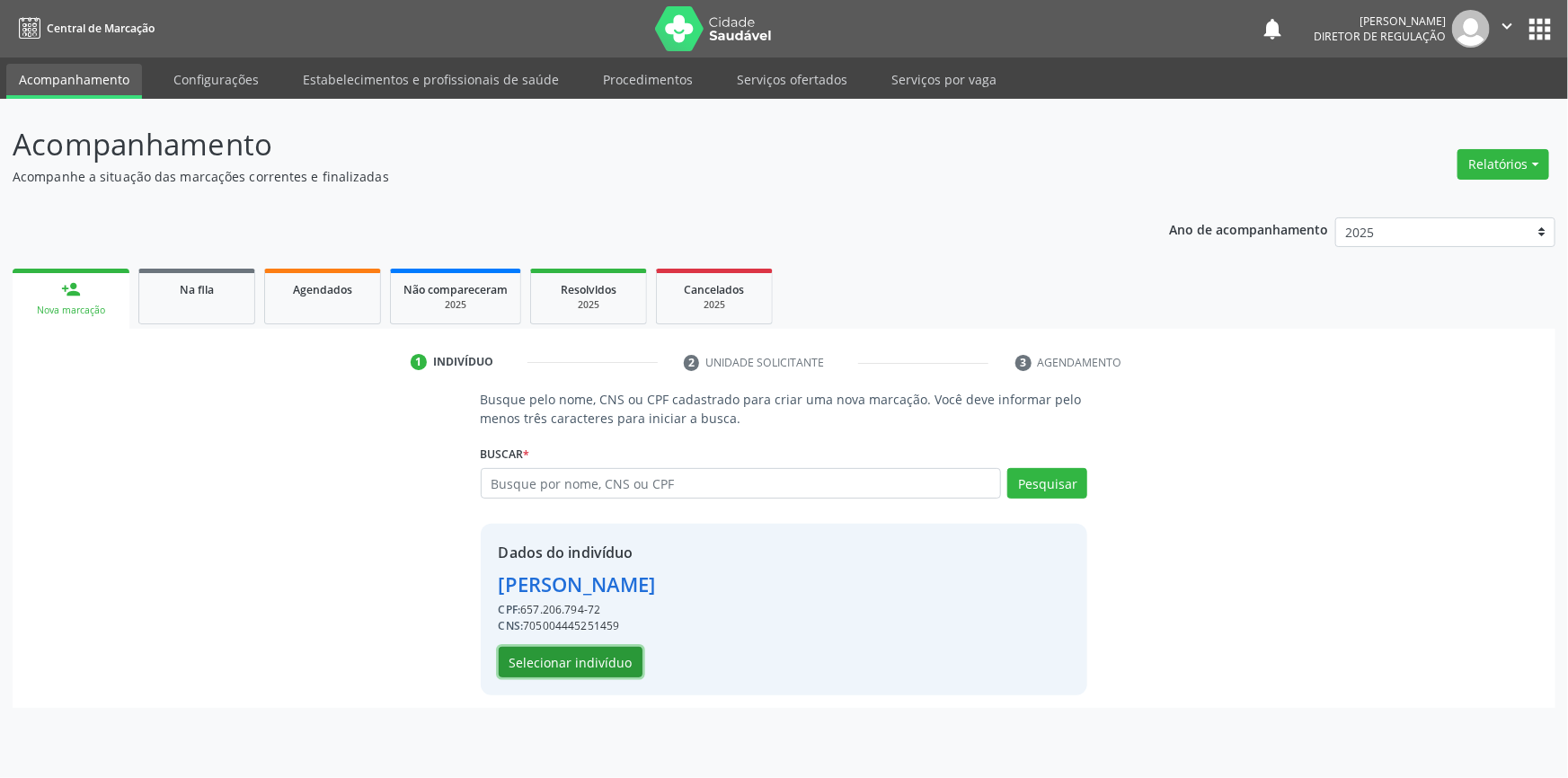
click at [599, 656] on button "Selecionar indivíduo" at bounding box center [570, 661] width 143 height 31
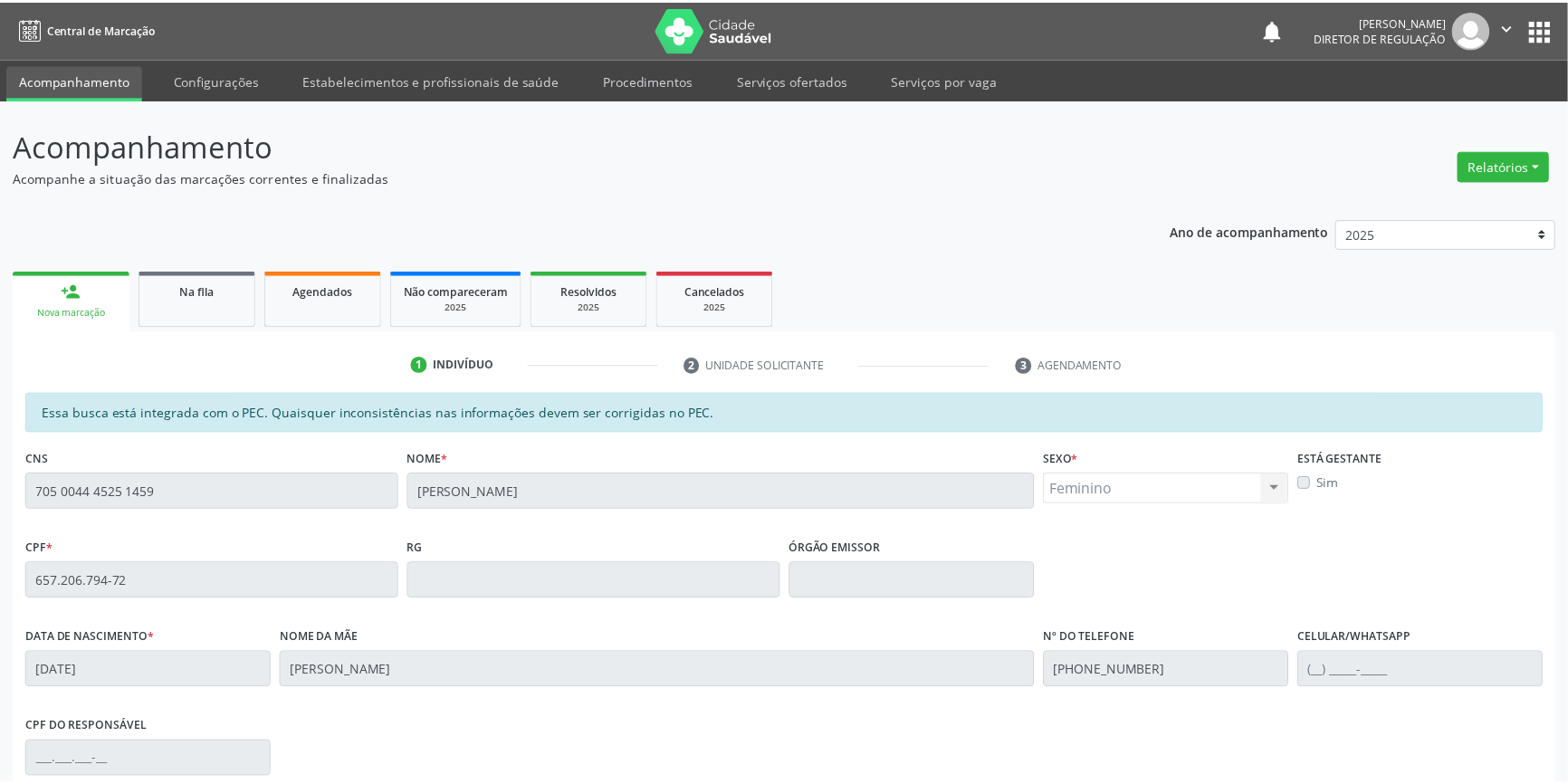
scroll to position [248, 0]
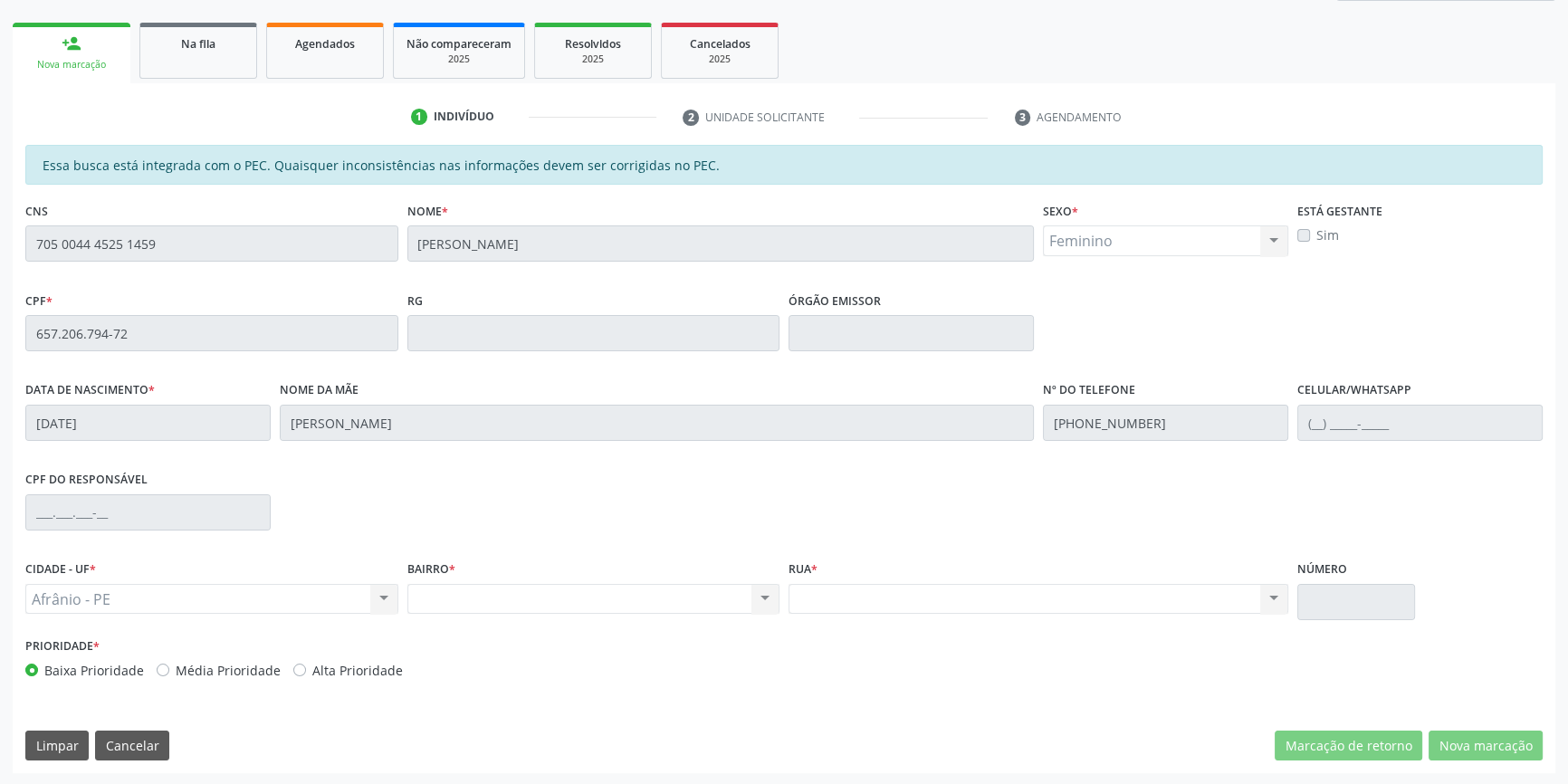
click at [0, 264] on div "Acompanhamento Acompanhe a situação das marcações correntes e finalizadas Relat…" at bounding box center [784, 319] width 1568 height 934
